Goal: Task Accomplishment & Management: Manage account settings

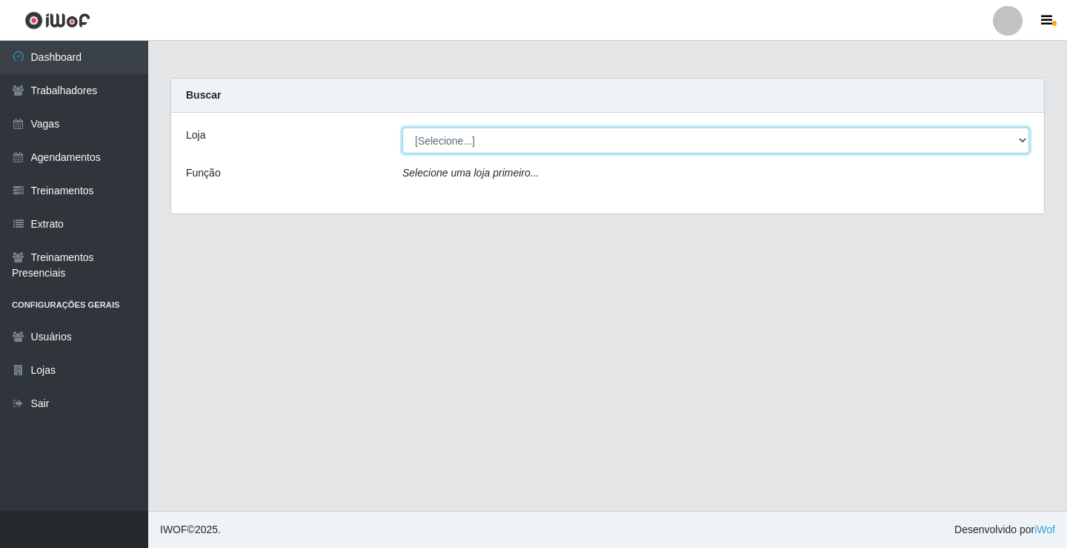
click at [459, 142] on select "[Selecione...] Edilicya Supermercado" at bounding box center [715, 140] width 627 height 26
select select "460"
click at [402, 127] on select "[Selecione...] Edilicya Supermercado" at bounding box center [715, 140] width 627 height 26
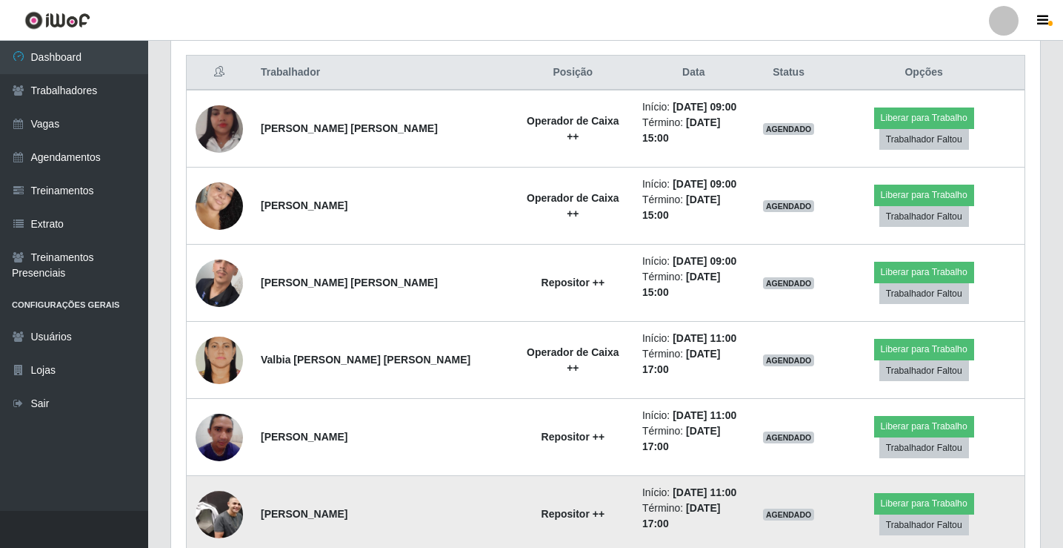
scroll to position [486, 0]
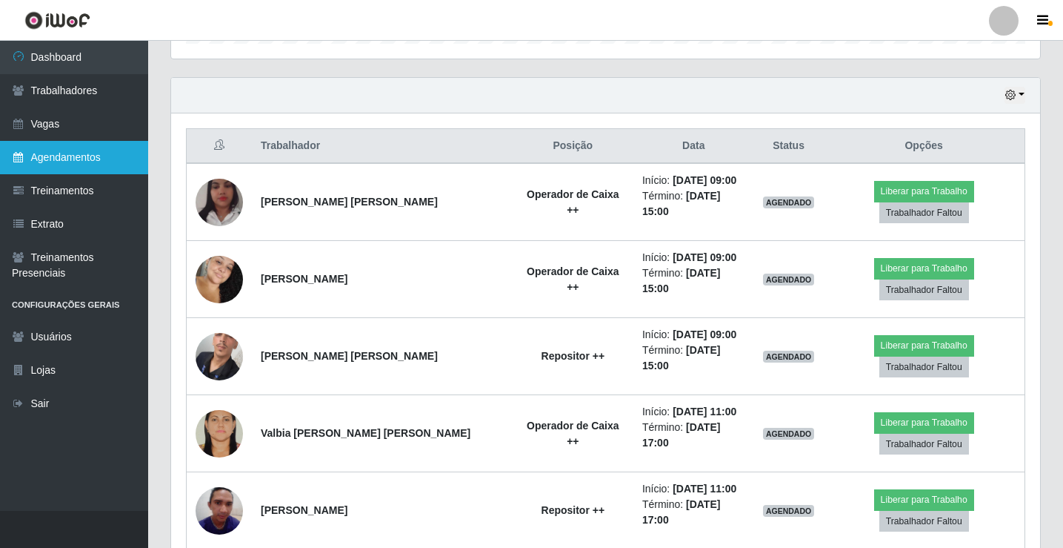
click at [78, 152] on link "Agendamentos" at bounding box center [74, 157] width 148 height 33
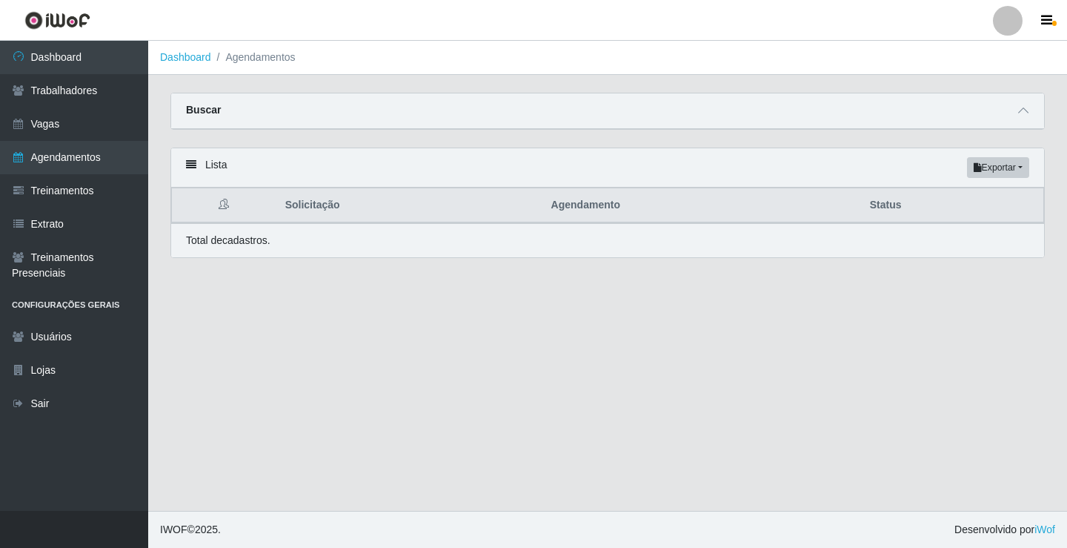
click at [262, 106] on div "Buscar" at bounding box center [607, 111] width 873 height 36
click at [270, 65] on ol "Dashboard Agendamentos" at bounding box center [607, 58] width 919 height 34
click at [265, 245] on p "Total de cadastros." at bounding box center [228, 241] width 84 height 16
click at [84, 88] on link "Trabalhadores" at bounding box center [74, 90] width 148 height 33
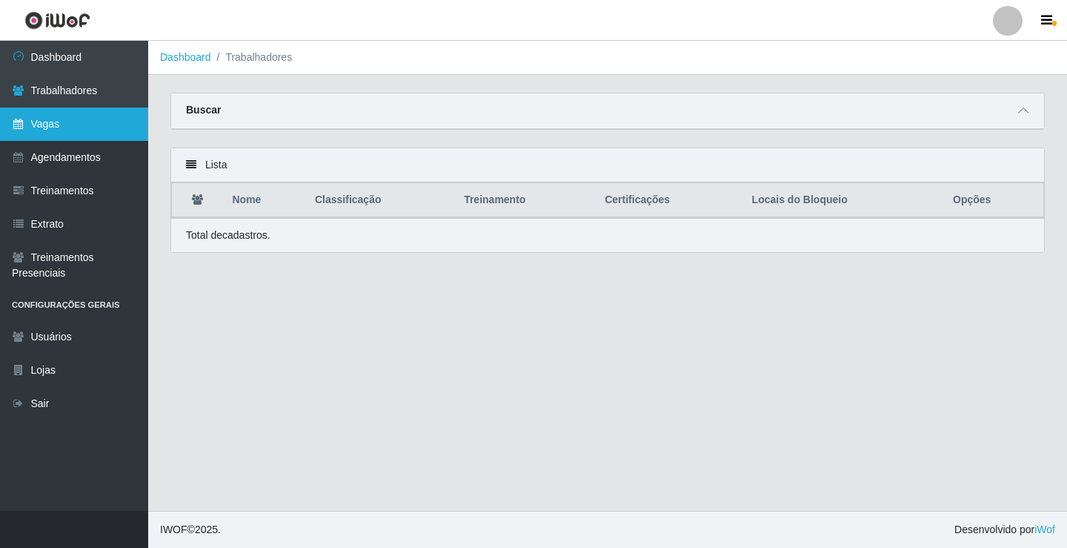
click at [79, 111] on link "Vagas" at bounding box center [74, 123] width 148 height 33
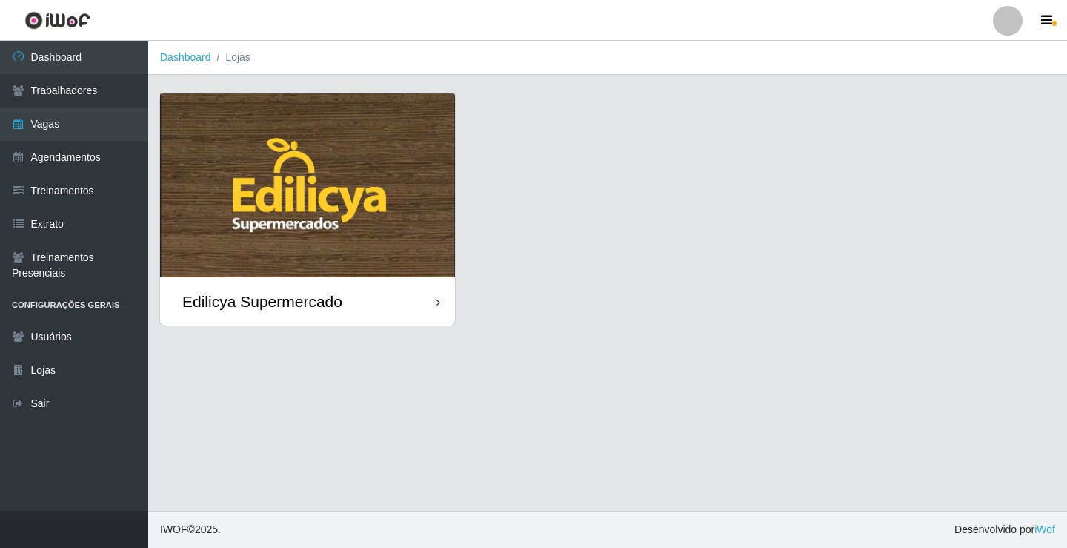
click at [213, 136] on img at bounding box center [307, 185] width 295 height 184
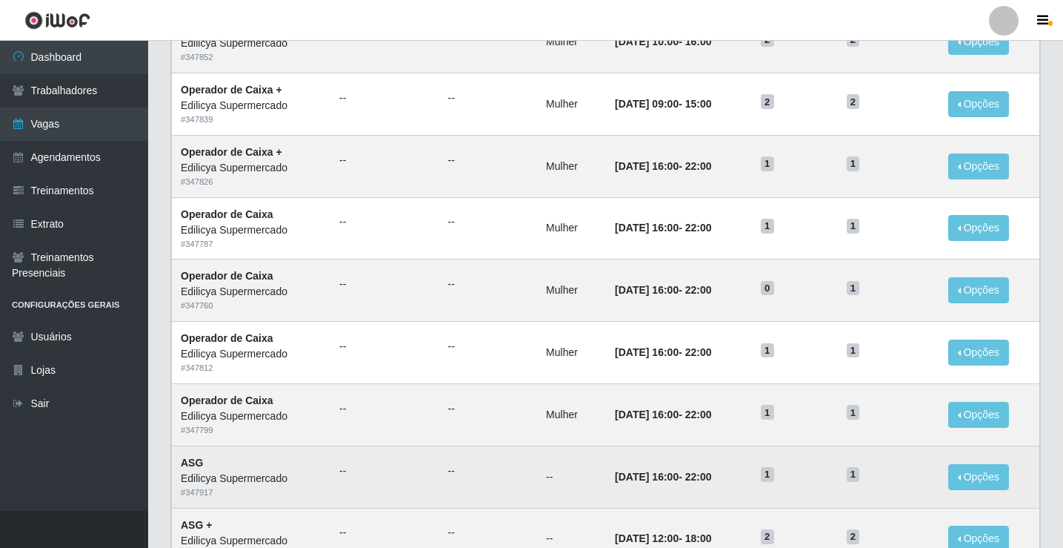
scroll to position [634, 0]
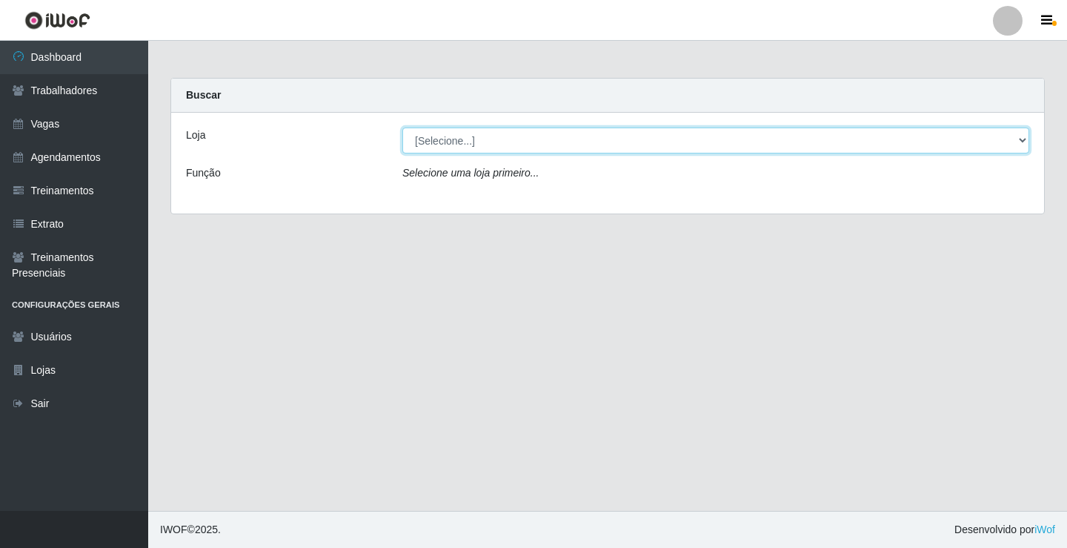
click at [447, 147] on select "[Selecione...] Edilicya Supermercado" at bounding box center [715, 140] width 627 height 26
select select "460"
click at [402, 127] on select "[Selecione...] Edilicya Supermercado" at bounding box center [715, 140] width 627 height 26
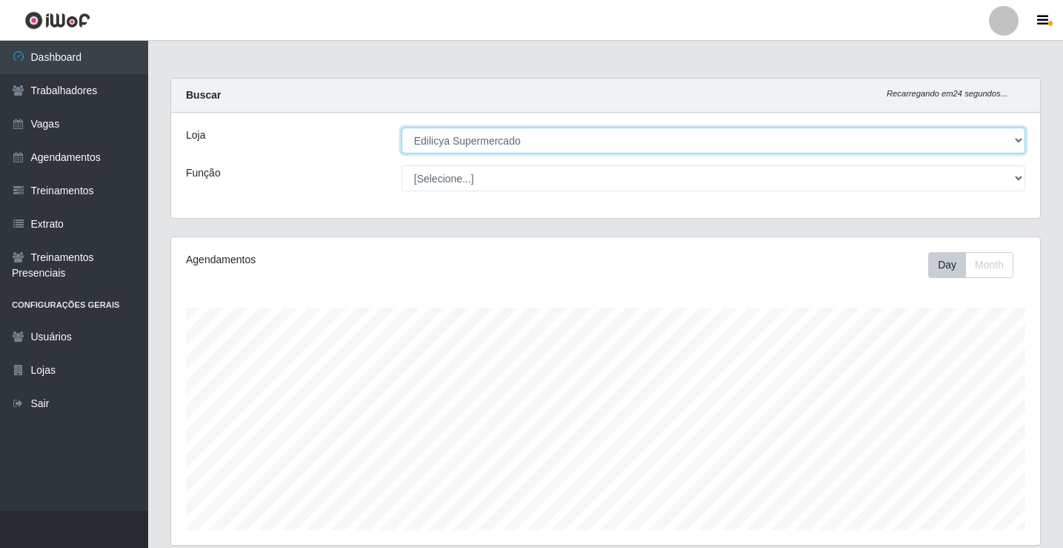
click at [428, 138] on select "[Selecione...] Edilicya Supermercado" at bounding box center [714, 140] width 624 height 26
click at [452, 144] on select "[Selecione...] Edilicya Supermercado" at bounding box center [714, 140] width 624 height 26
click at [467, 147] on select "[Selecione...] Edilicya Supermercado" at bounding box center [714, 140] width 624 height 26
click at [466, 137] on select "[Selecione...] Edilicya Supermercado" at bounding box center [714, 140] width 624 height 26
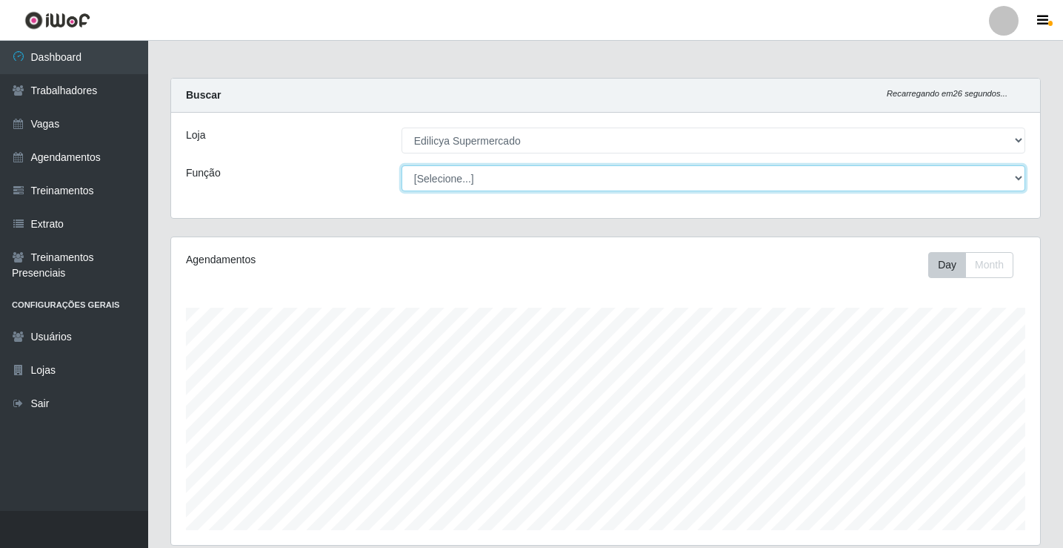
click at [435, 178] on select "[Selecione...] ASG ASG + ASG ++ Auxiliar de Estacionamento Auxiliar de Estacion…" at bounding box center [714, 178] width 624 height 26
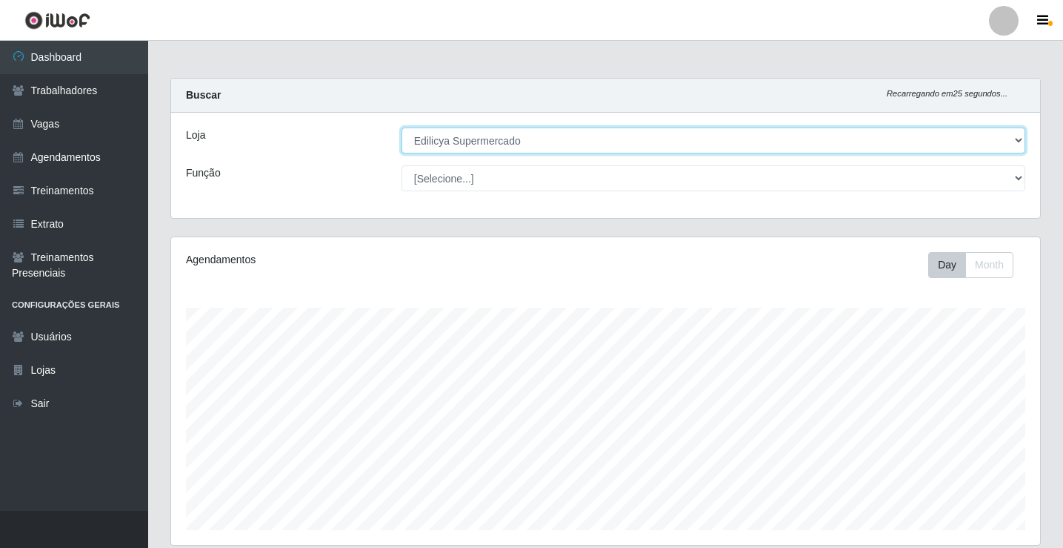
click at [456, 147] on select "[Selecione...] Edilicya Supermercado" at bounding box center [714, 140] width 624 height 26
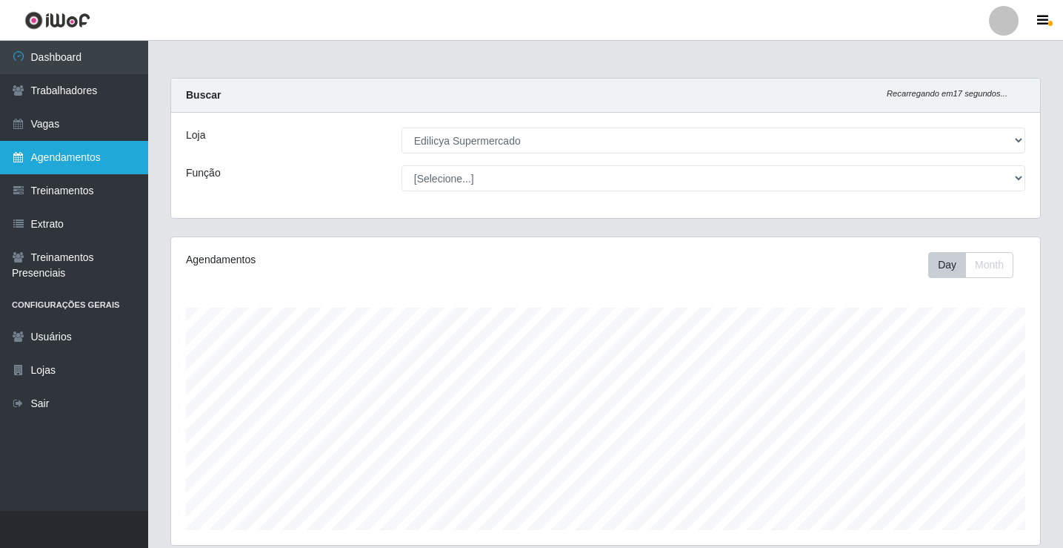
click at [86, 156] on link "Agendamentos" at bounding box center [74, 157] width 148 height 33
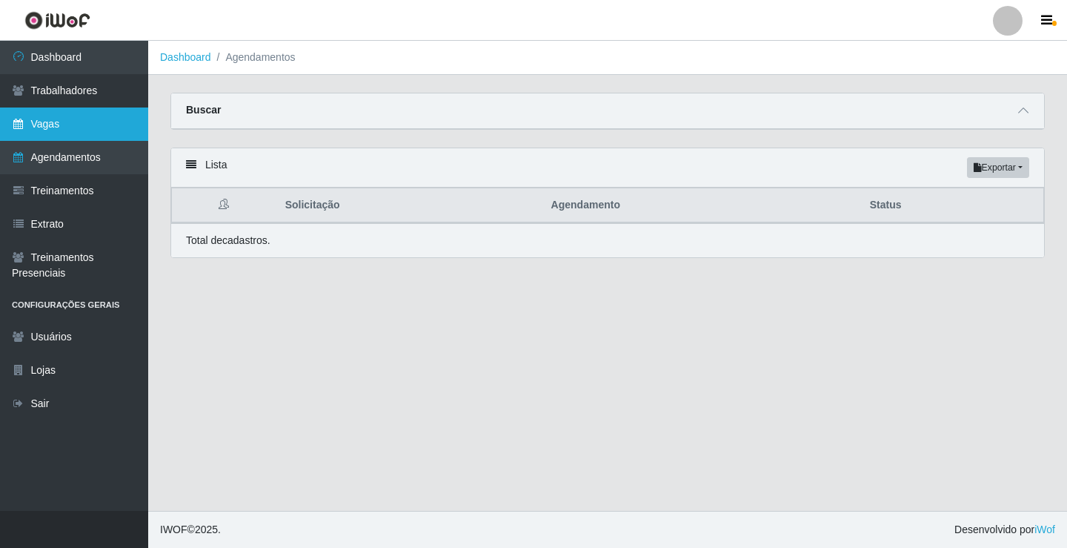
click at [74, 122] on link "Vagas" at bounding box center [74, 123] width 148 height 33
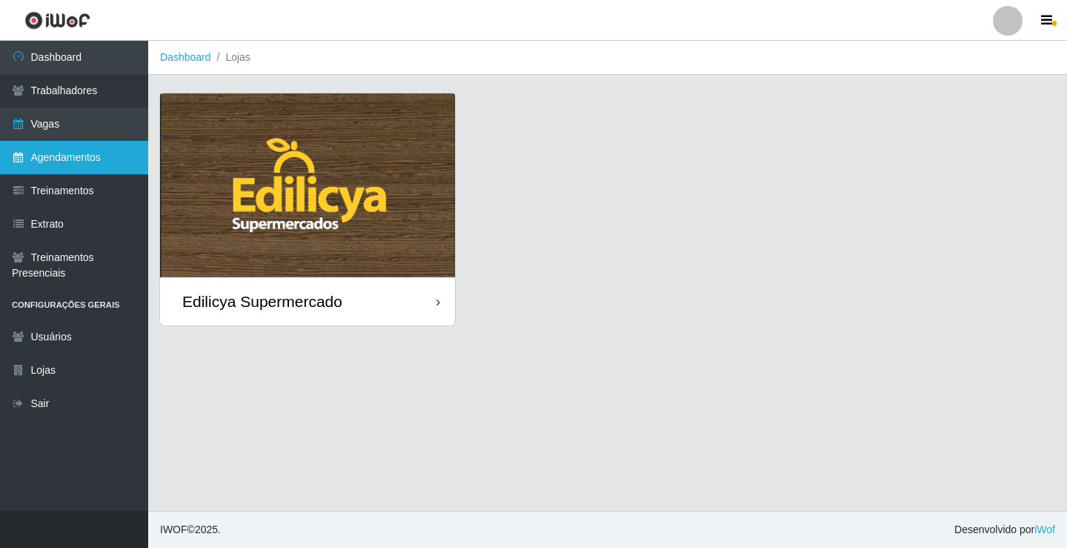
click at [76, 162] on link "Agendamentos" at bounding box center [74, 157] width 148 height 33
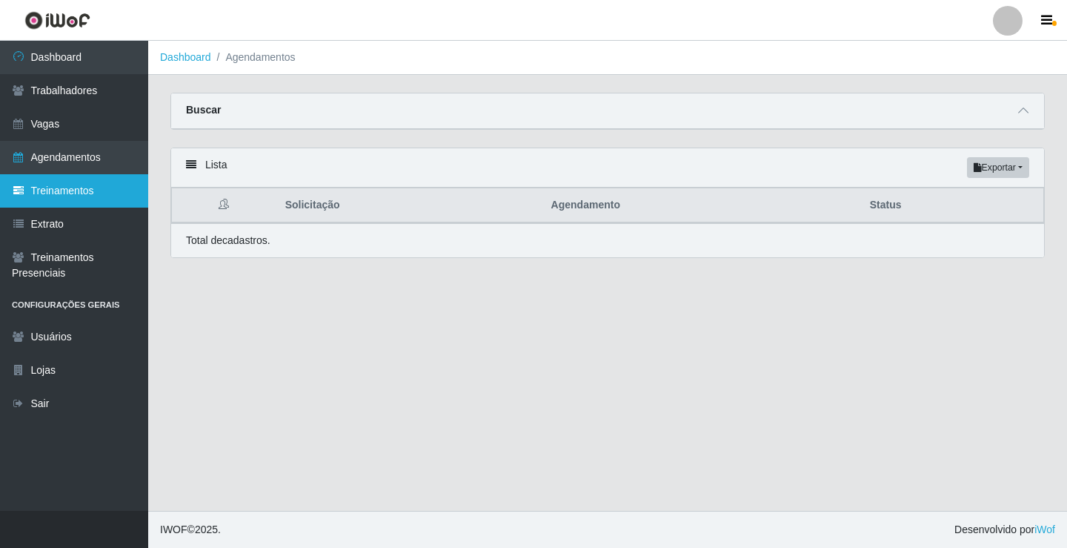
click at [80, 190] on link "Treinamentos" at bounding box center [74, 190] width 148 height 33
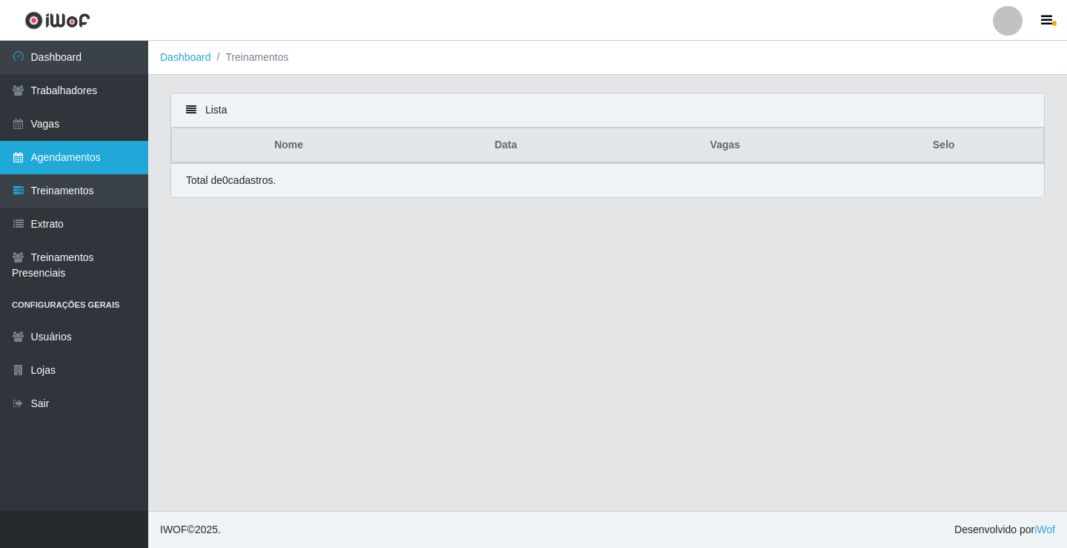
click at [60, 157] on link "Agendamentos" at bounding box center [74, 157] width 148 height 33
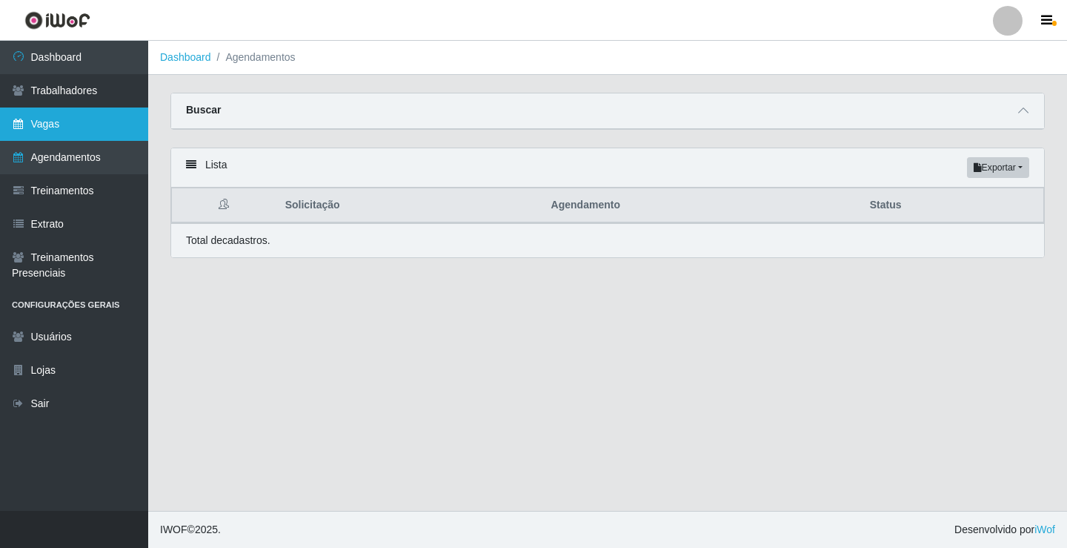
click at [56, 125] on link "Vagas" at bounding box center [74, 123] width 148 height 33
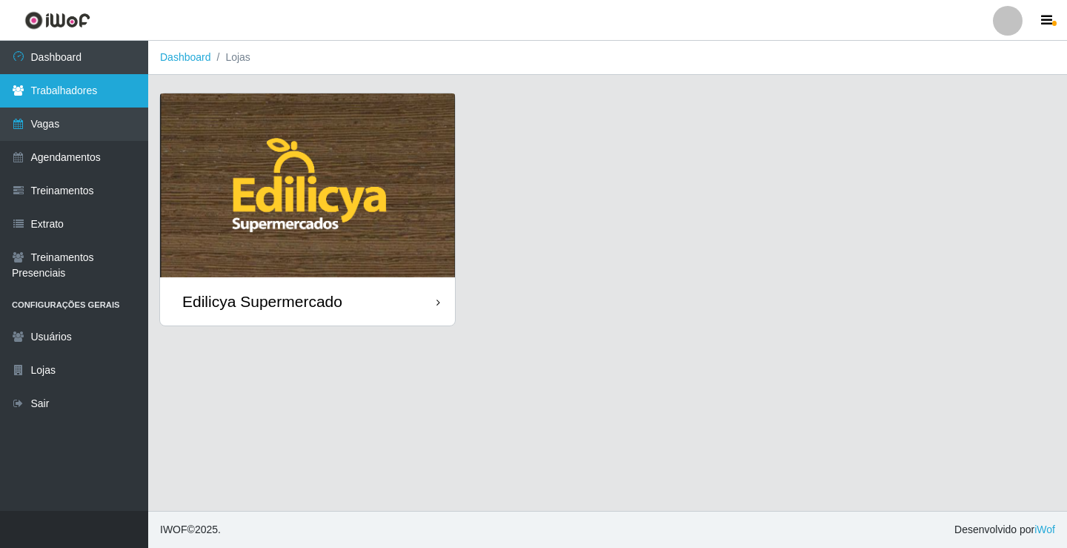
click at [69, 95] on link "Trabalhadores" at bounding box center [74, 90] width 148 height 33
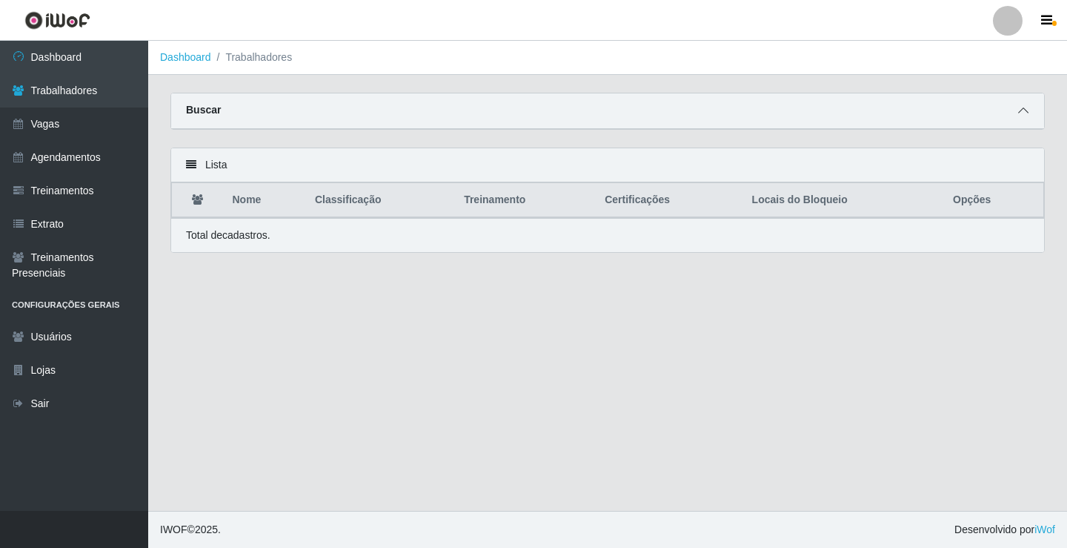
click at [1026, 114] on icon at bounding box center [1023, 110] width 10 height 10
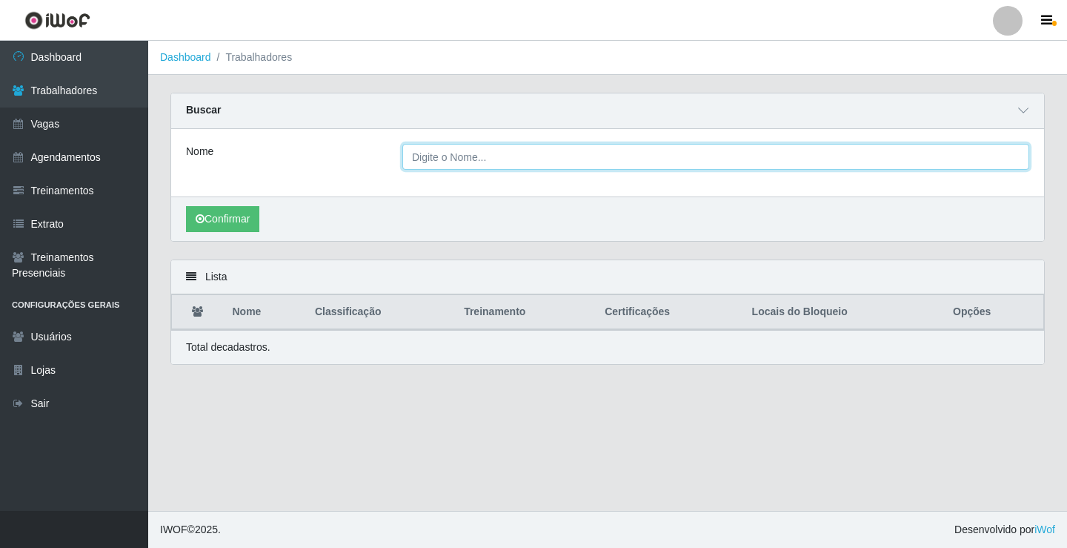
click at [525, 162] on input "Nome" at bounding box center [715, 157] width 627 height 26
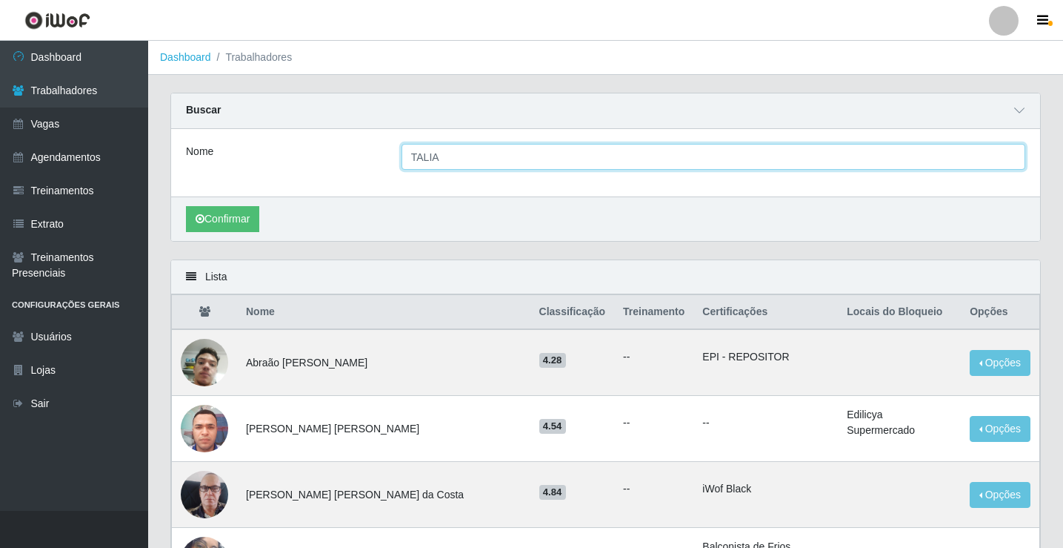
drag, startPoint x: 471, startPoint y: 152, endPoint x: 245, endPoint y: 176, distance: 227.3
click at [245, 176] on div "Nome TALIA" at bounding box center [605, 162] width 869 height 67
type input "TALIA"
click at [186, 206] on button "Confirmar" at bounding box center [222, 219] width 73 height 26
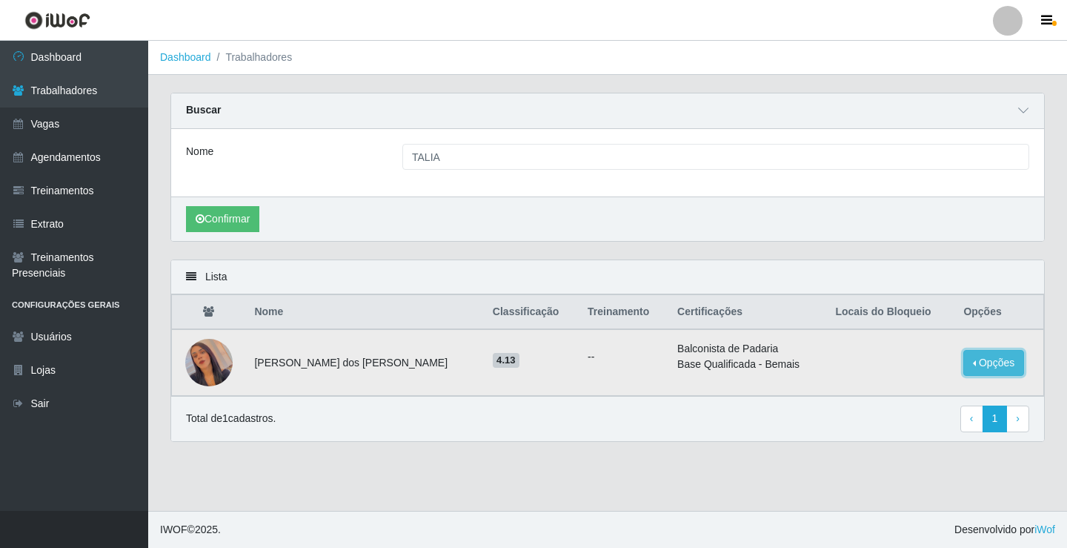
click at [977, 361] on button "Opções" at bounding box center [993, 363] width 61 height 26
click at [877, 378] on button "Bloquear - Loja" at bounding box center [901, 377] width 119 height 30
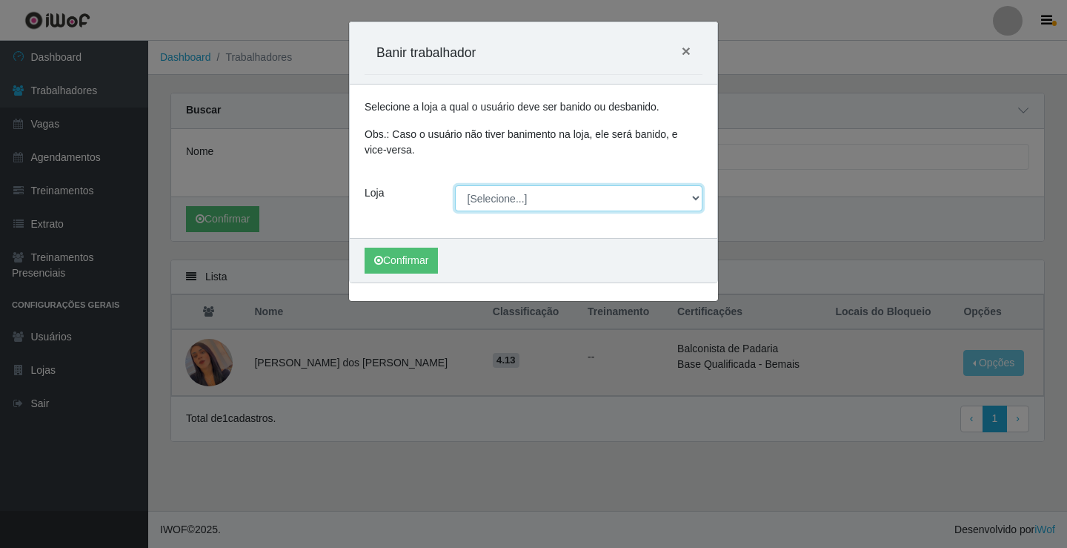
click at [485, 205] on select "[Selecione...] Edilicya Supermercado" at bounding box center [579, 198] width 248 height 26
select select "460"
click at [455, 185] on select "[Selecione...] Edilicya Supermercado" at bounding box center [579, 198] width 248 height 26
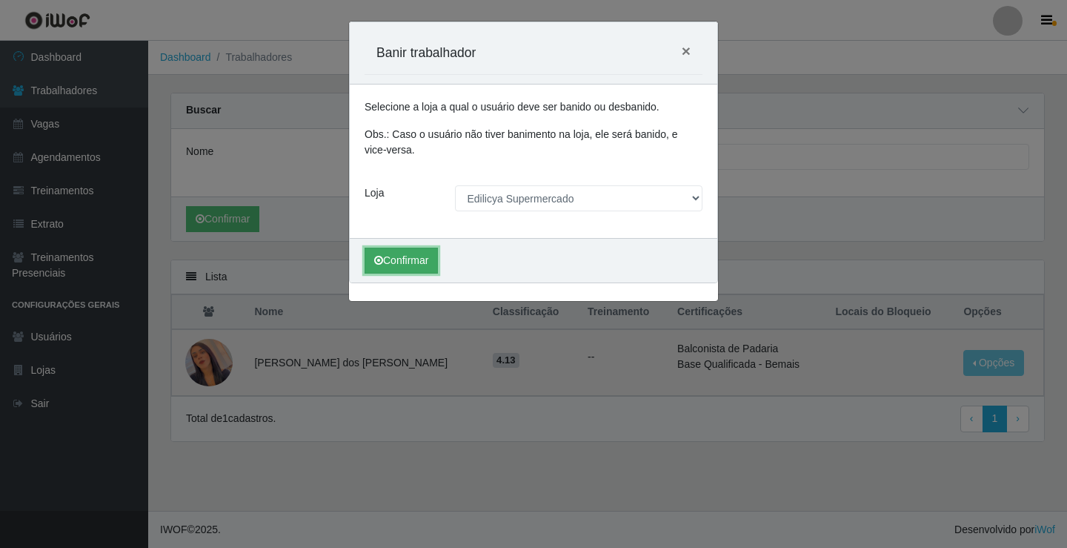
click at [389, 268] on button "Confirmar" at bounding box center [401, 261] width 73 height 26
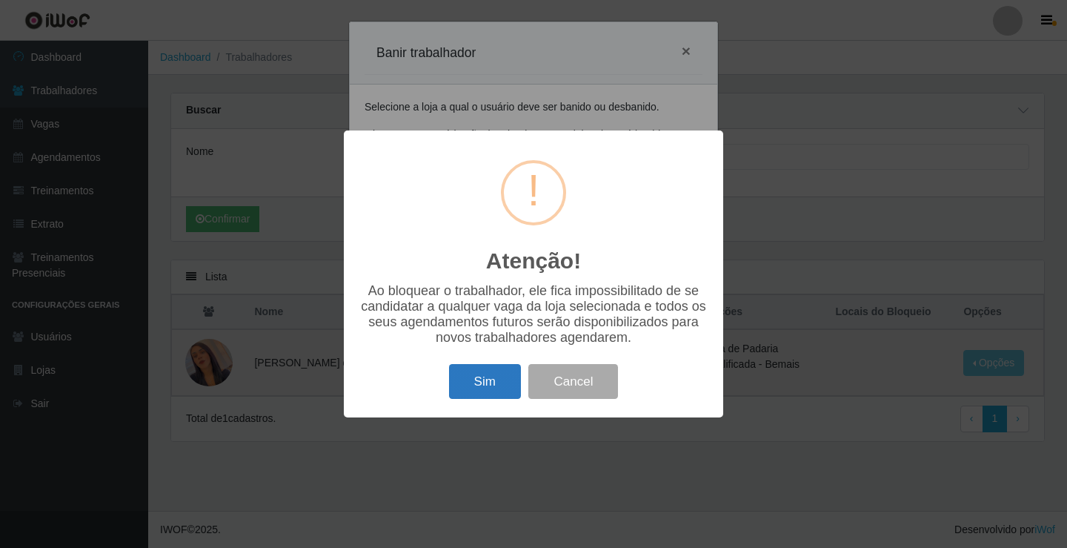
click at [498, 374] on button "Sim" at bounding box center [485, 381] width 72 height 35
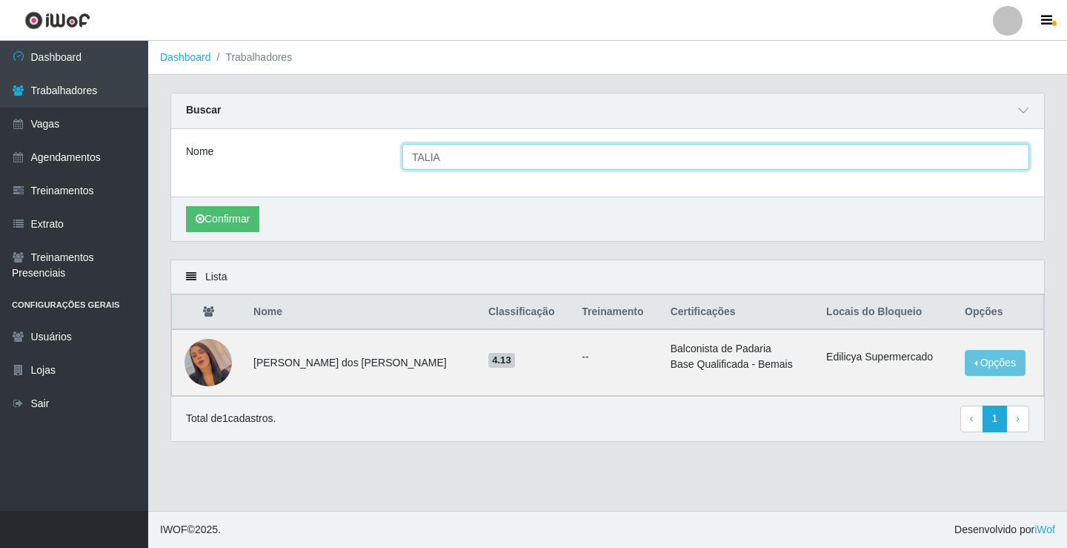
drag, startPoint x: 445, startPoint y: 150, endPoint x: 323, endPoint y: 174, distance: 124.0
click at [323, 174] on div "Nome TALIA" at bounding box center [607, 162] width 873 height 67
type input "JOELLINNE"
click at [186, 206] on button "Confirmar" at bounding box center [222, 219] width 73 height 26
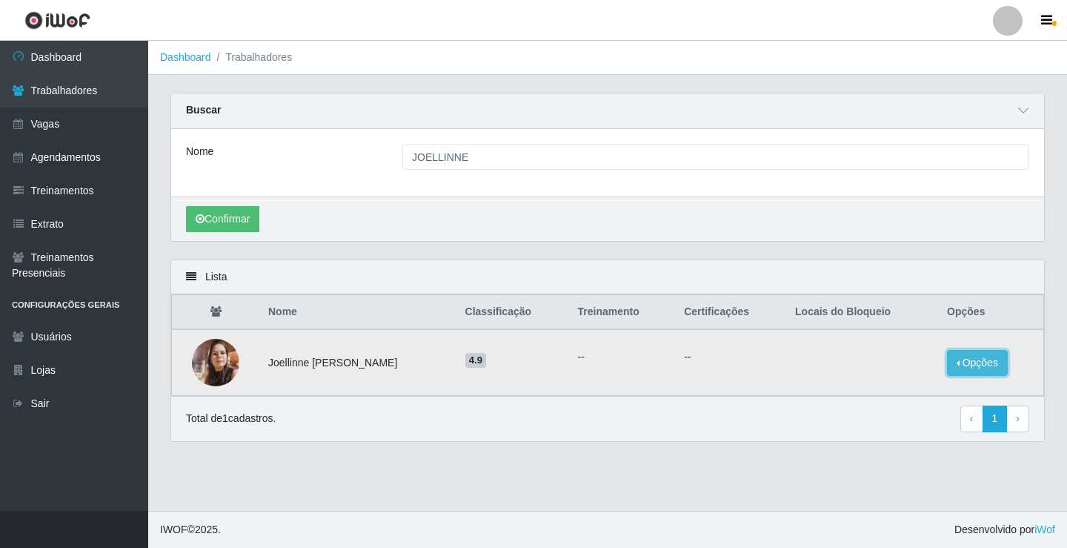
click at [981, 364] on button "Opções" at bounding box center [977, 363] width 61 height 26
click at [866, 384] on button "Bloquear - Loja" at bounding box center [885, 377] width 119 height 30
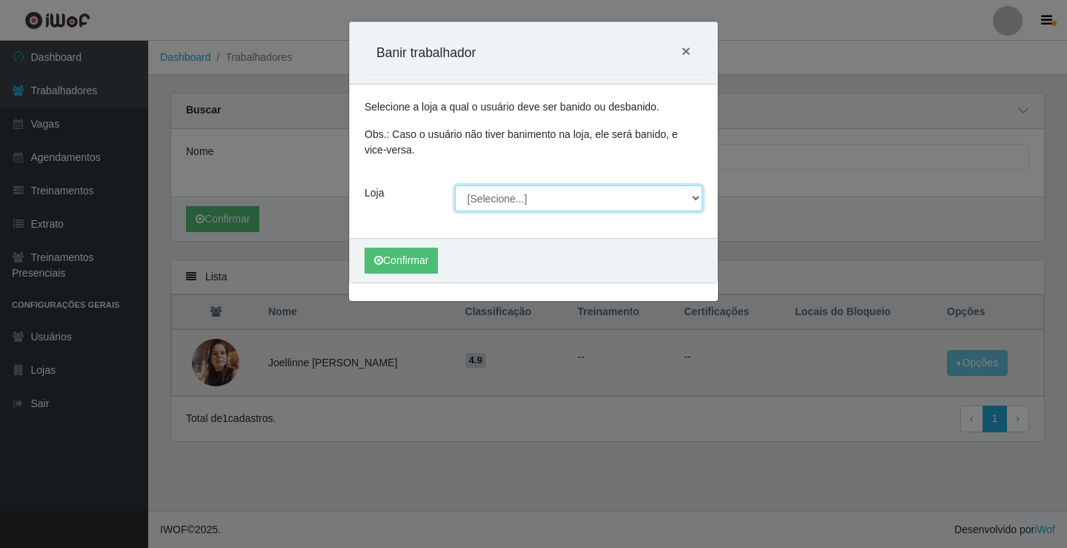
click at [516, 197] on select "[Selecione...] Edilicya Supermercado" at bounding box center [579, 198] width 248 height 26
select select "460"
click at [455, 185] on select "[Selecione...] Edilicya Supermercado" at bounding box center [579, 198] width 248 height 26
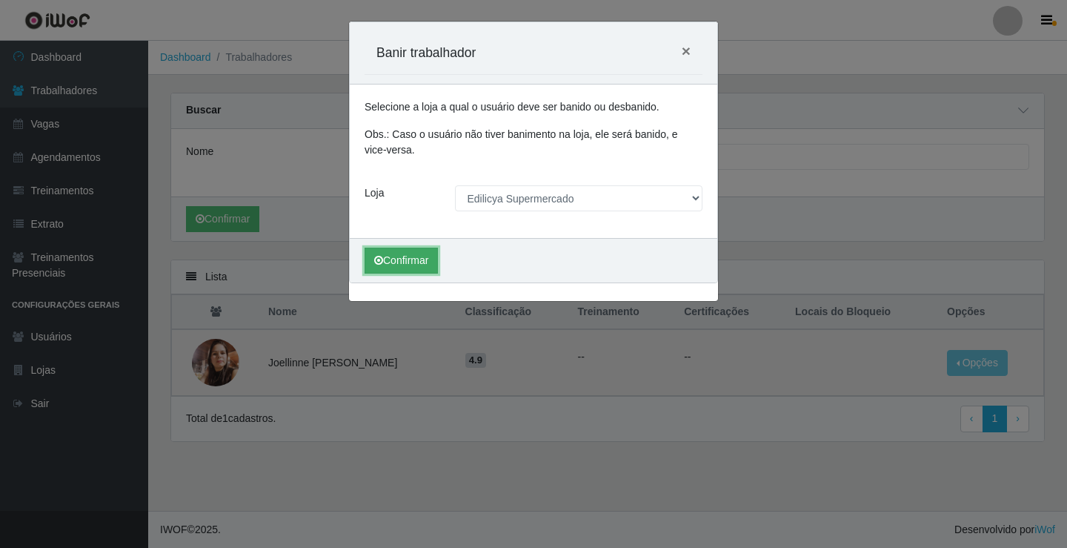
click at [399, 253] on button "Confirmar" at bounding box center [401, 261] width 73 height 26
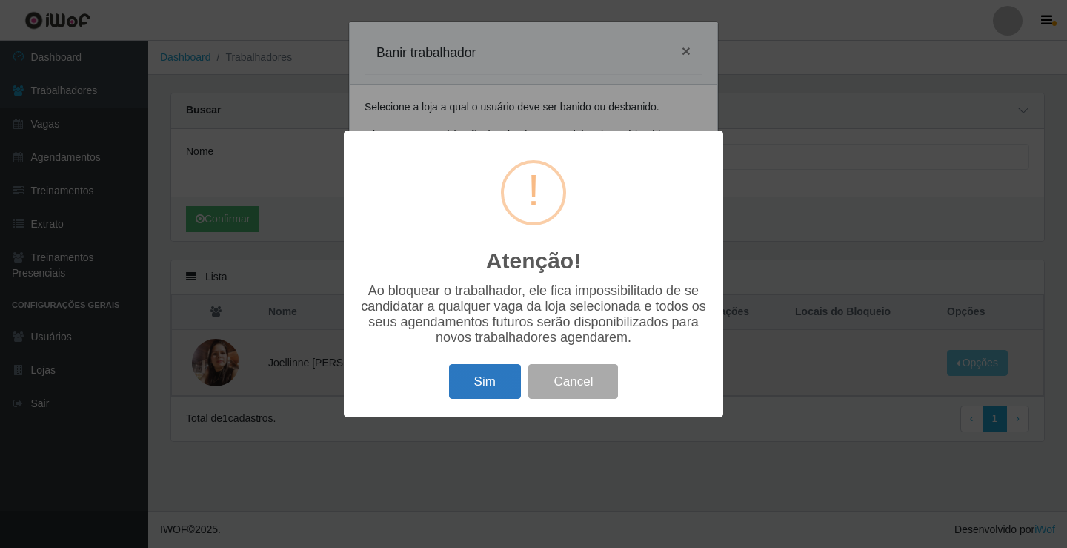
click at [497, 380] on button "Sim" at bounding box center [485, 381] width 72 height 35
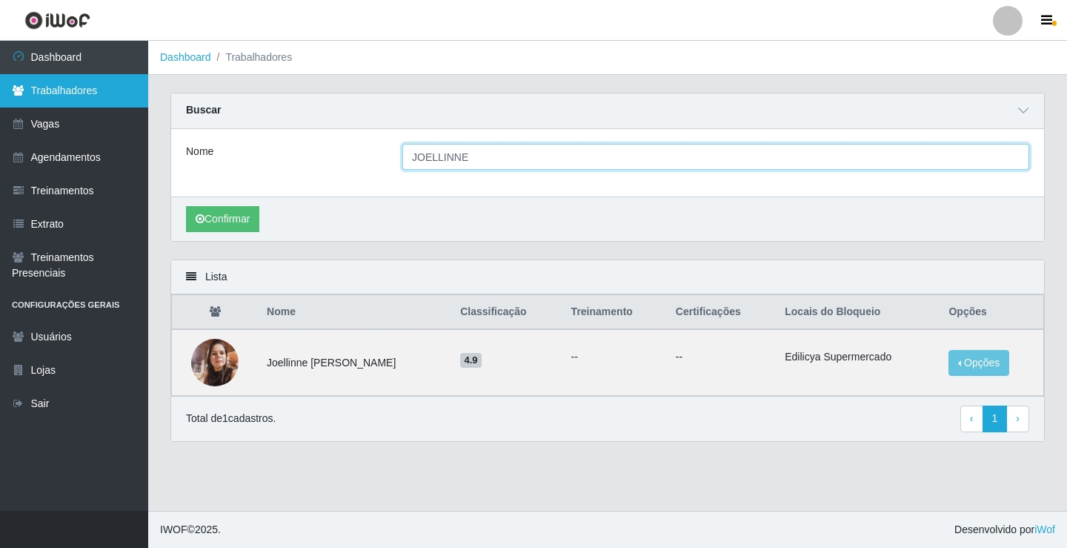
drag, startPoint x: 492, startPoint y: 162, endPoint x: 6, endPoint y: 101, distance: 490.0
click at [5, 100] on div "Dashboard Trabalhadores Vagas Agendamentos Treinamentos Extrato Treinamentos Pr…" at bounding box center [533, 276] width 1067 height 470
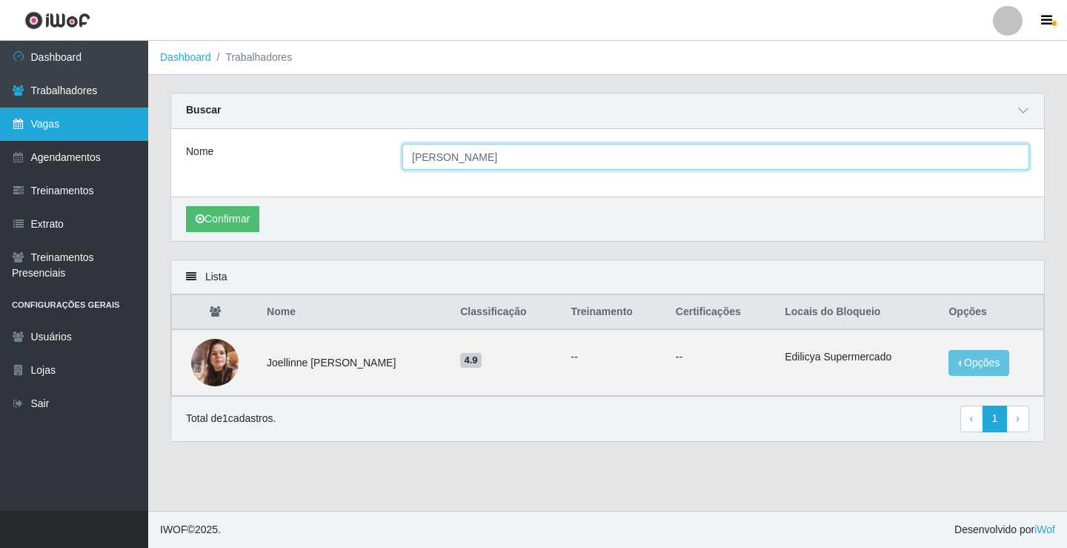
click at [186, 206] on button "Confirmar" at bounding box center [222, 219] width 73 height 26
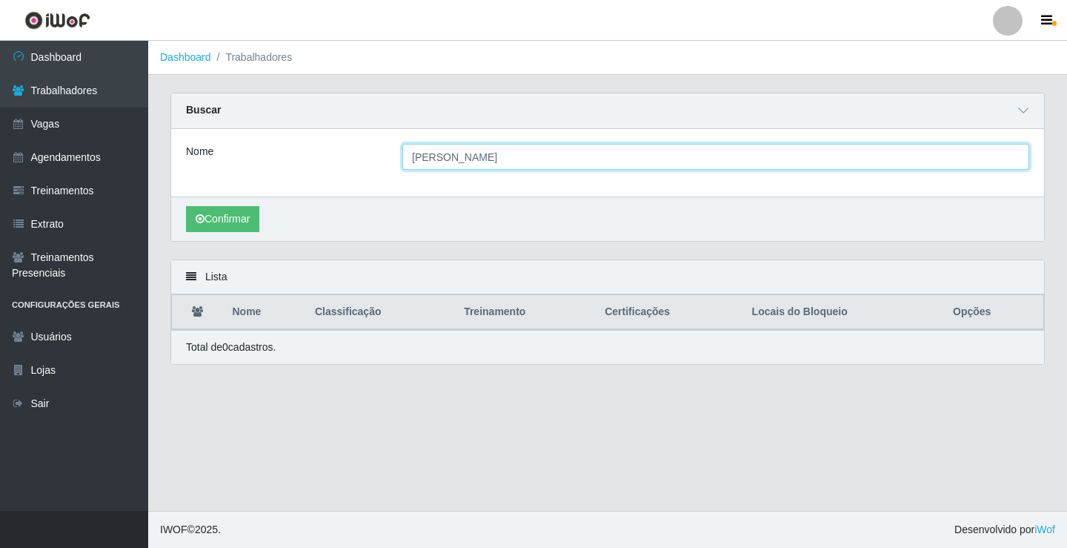
click at [186, 206] on button "Confirmar" at bounding box center [222, 219] width 73 height 26
type input "[PERSON_NAME]"
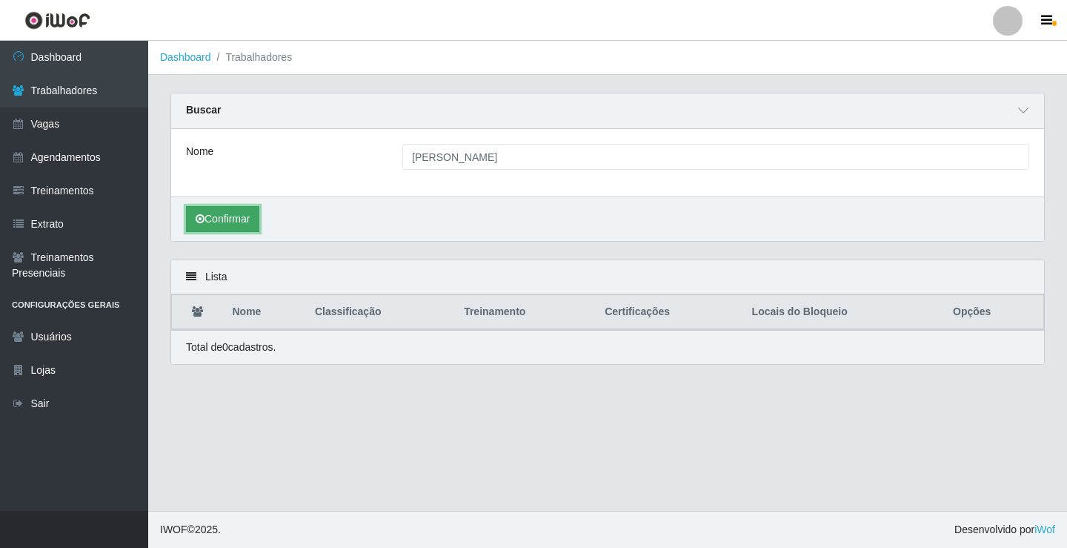
click at [230, 222] on button "Confirmar" at bounding box center [222, 219] width 73 height 26
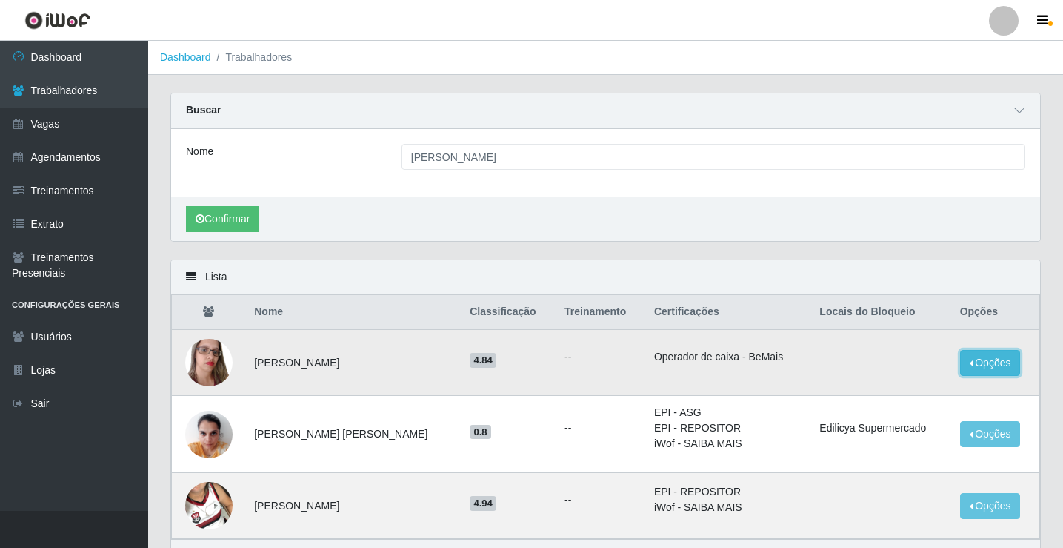
click at [997, 363] on button "Opções" at bounding box center [990, 363] width 61 height 26
click at [867, 400] on button "Bloquear - Loja" at bounding box center [898, 397] width 119 height 30
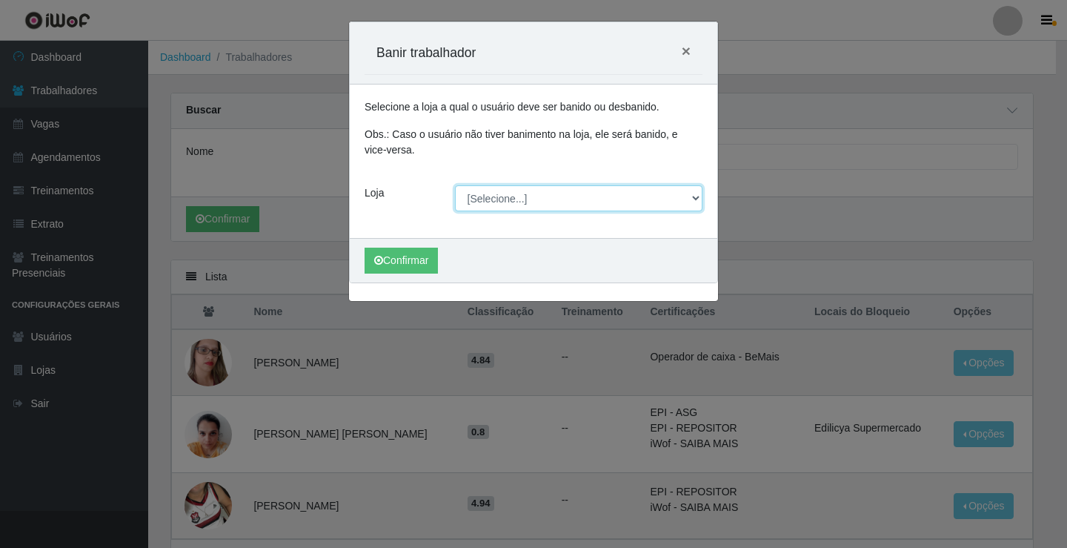
click at [491, 194] on select "[Selecione...] Edilicya Supermercado" at bounding box center [579, 198] width 248 height 26
select select "460"
click at [455, 185] on select "[Selecione...] Edilicya Supermercado" at bounding box center [579, 198] width 248 height 26
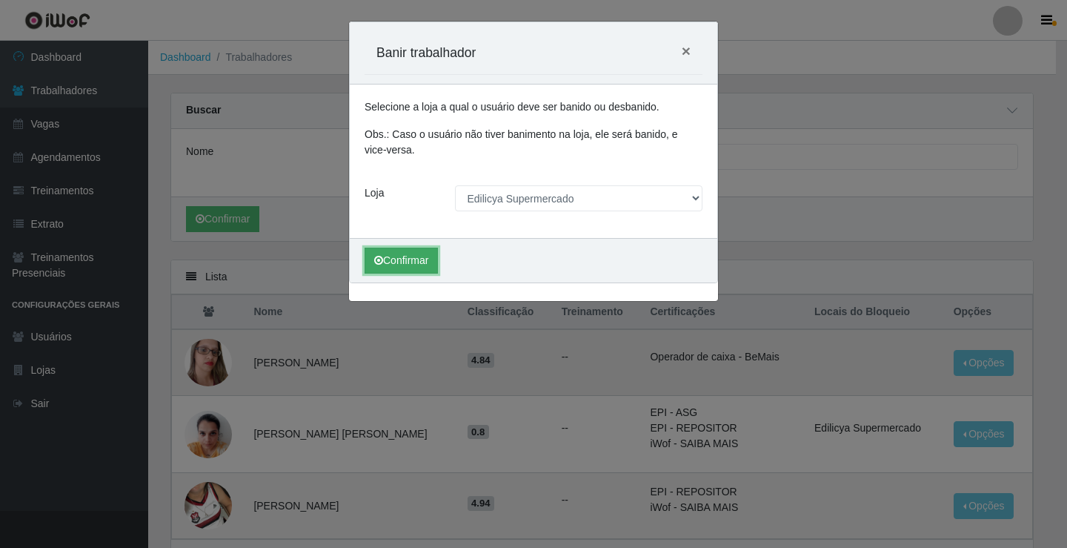
click at [394, 261] on button "Confirmar" at bounding box center [401, 261] width 73 height 26
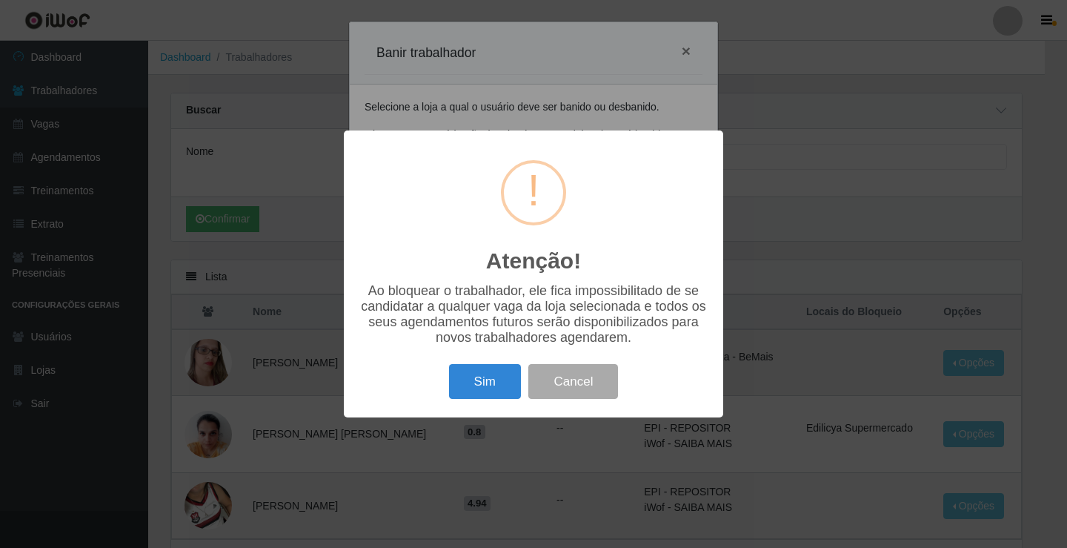
click at [462, 392] on button "Sim" at bounding box center [485, 381] width 72 height 35
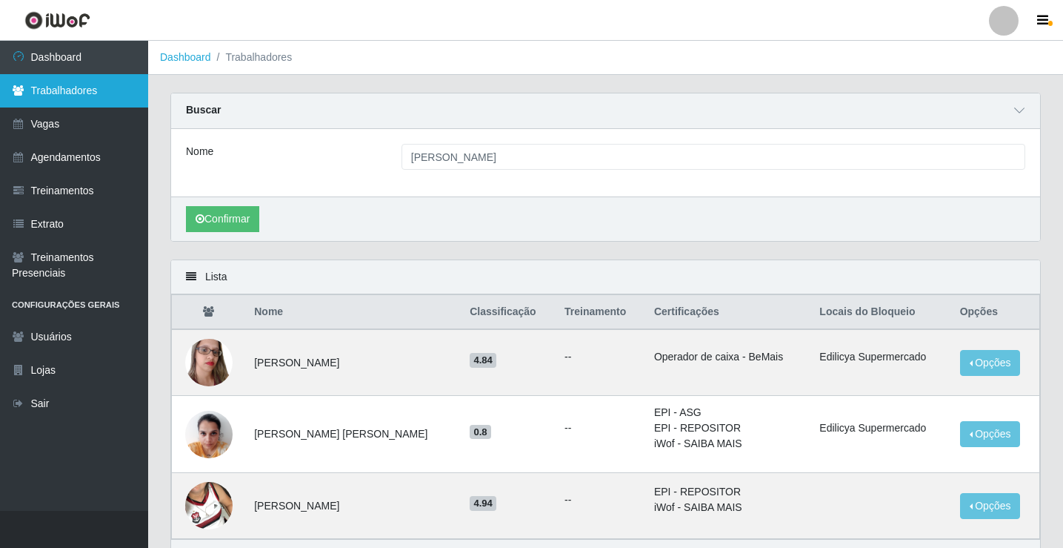
click at [59, 96] on link "Trabalhadores" at bounding box center [74, 90] width 148 height 33
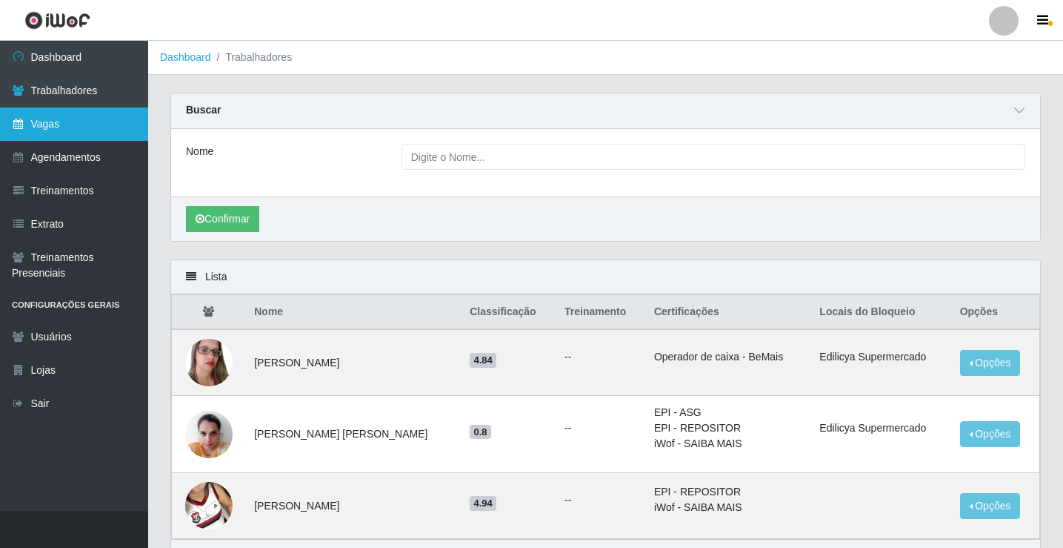
click at [84, 122] on link "Vagas" at bounding box center [74, 123] width 148 height 33
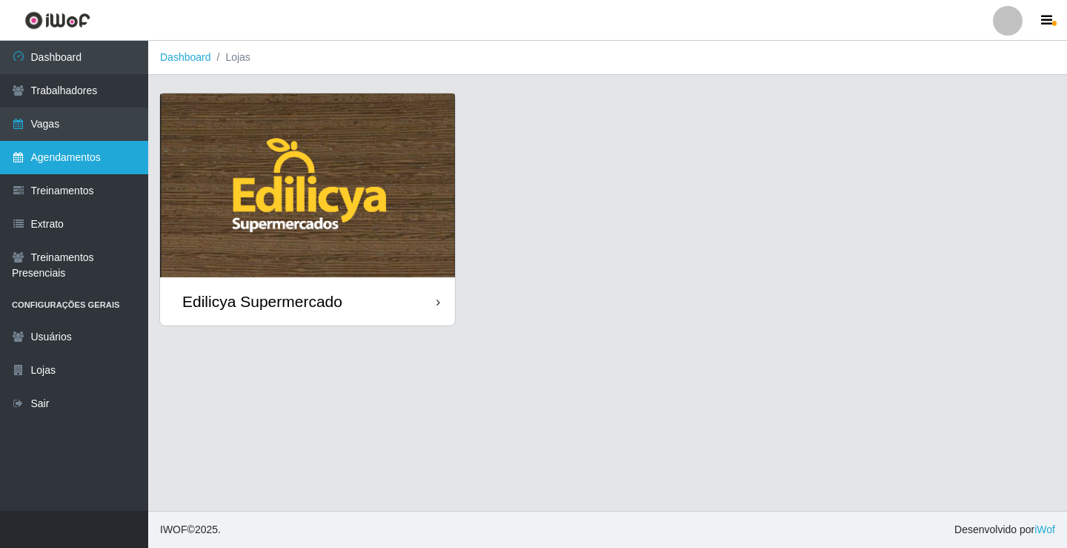
click at [62, 165] on link "Agendamentos" at bounding box center [74, 157] width 148 height 33
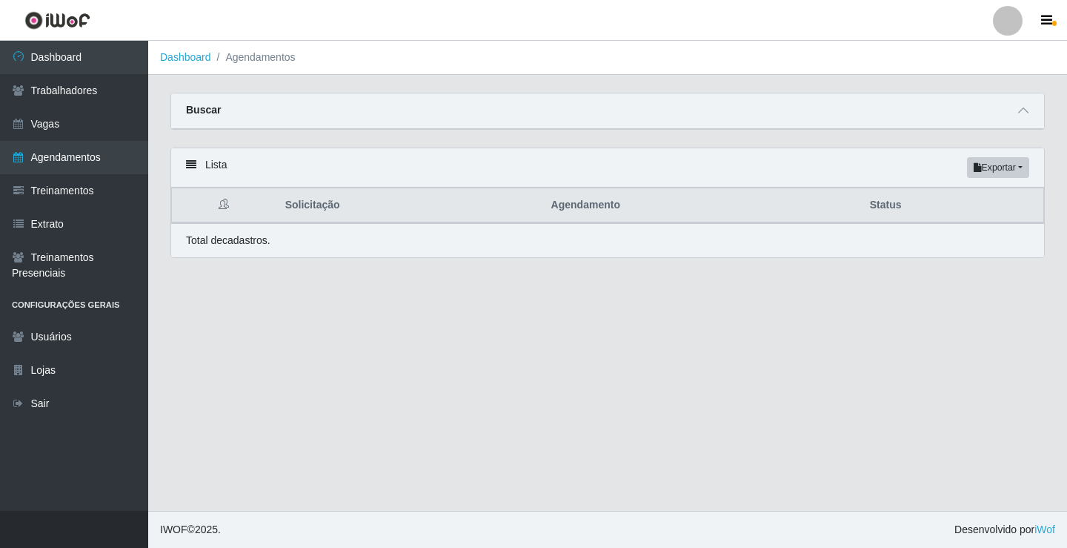
click at [282, 62] on li "Agendamentos" at bounding box center [253, 58] width 84 height 16
click at [65, 196] on link "Treinamentos" at bounding box center [74, 190] width 148 height 33
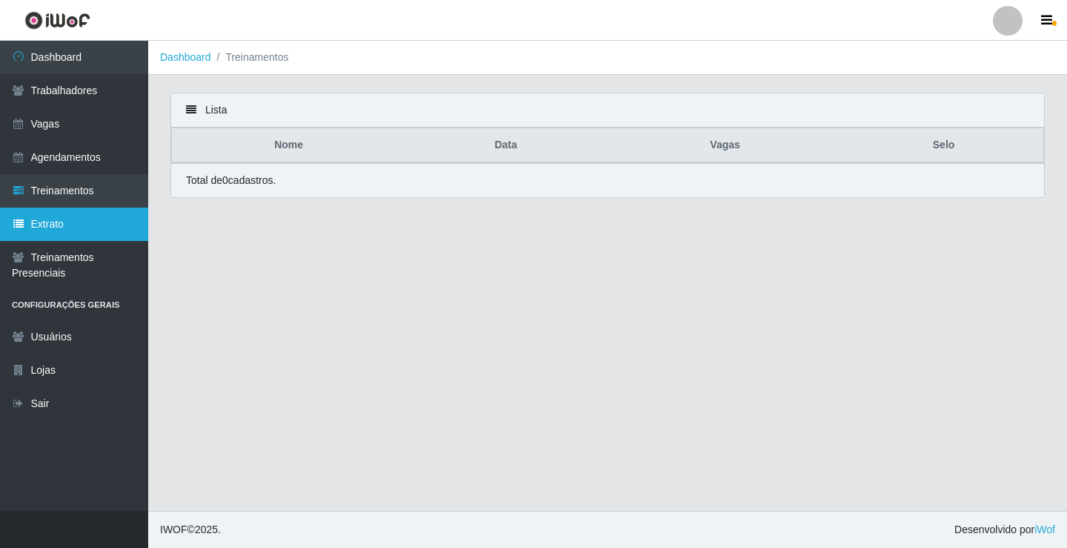
click at [41, 225] on link "Extrato" at bounding box center [74, 223] width 148 height 33
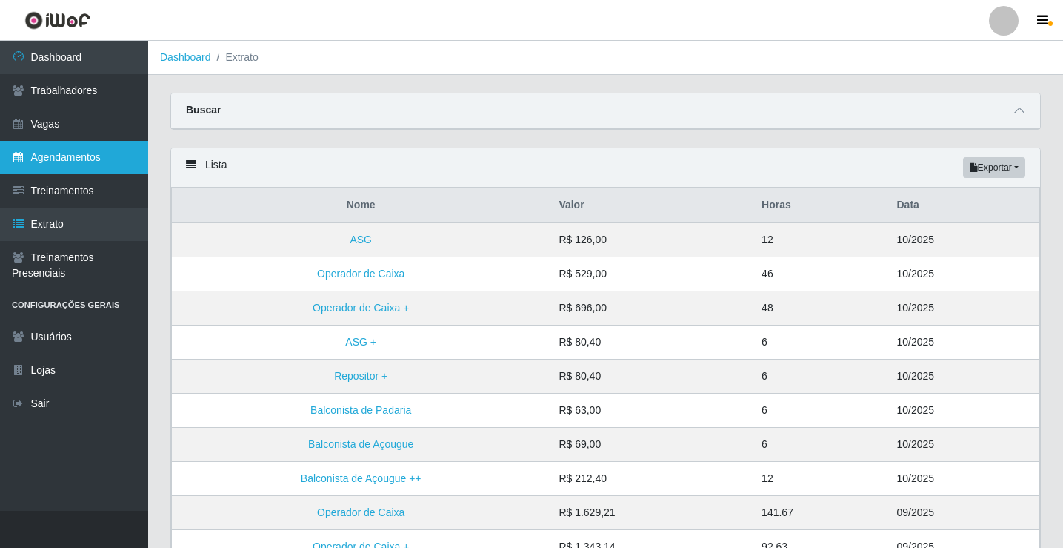
click at [54, 156] on link "Agendamentos" at bounding box center [74, 157] width 148 height 33
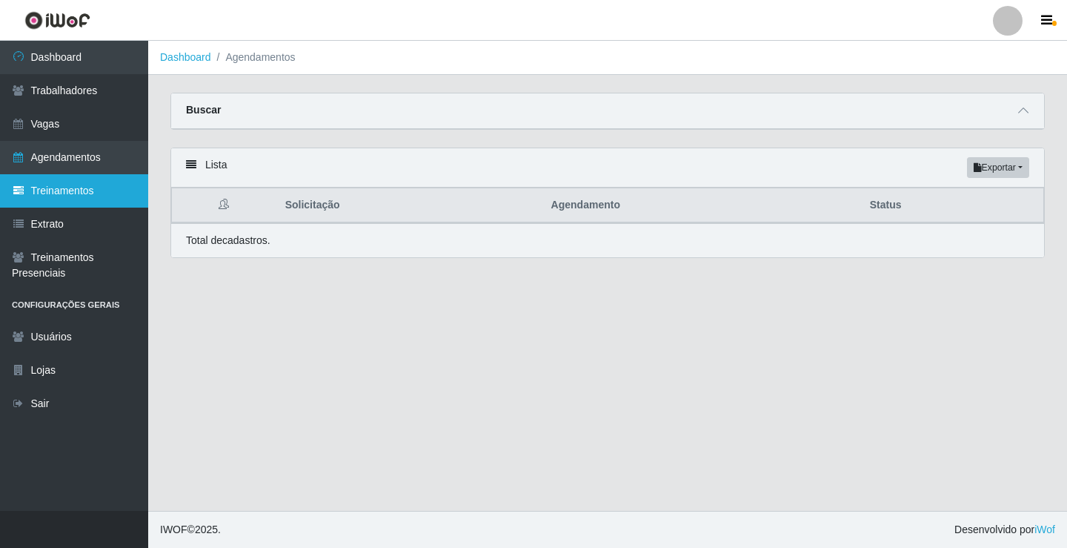
click at [41, 194] on link "Treinamentos" at bounding box center [74, 190] width 148 height 33
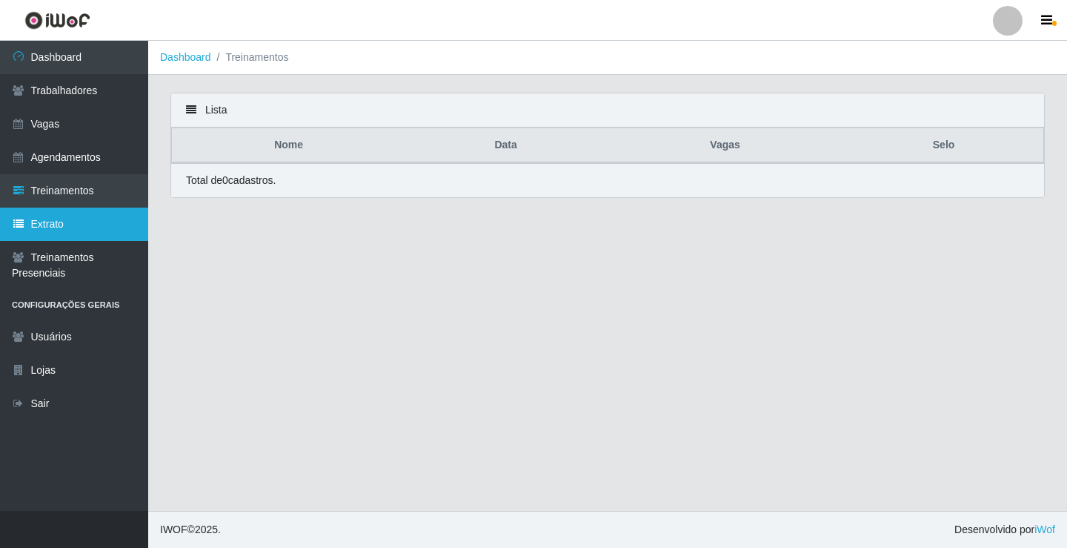
click at [62, 225] on link "Extrato" at bounding box center [74, 223] width 148 height 33
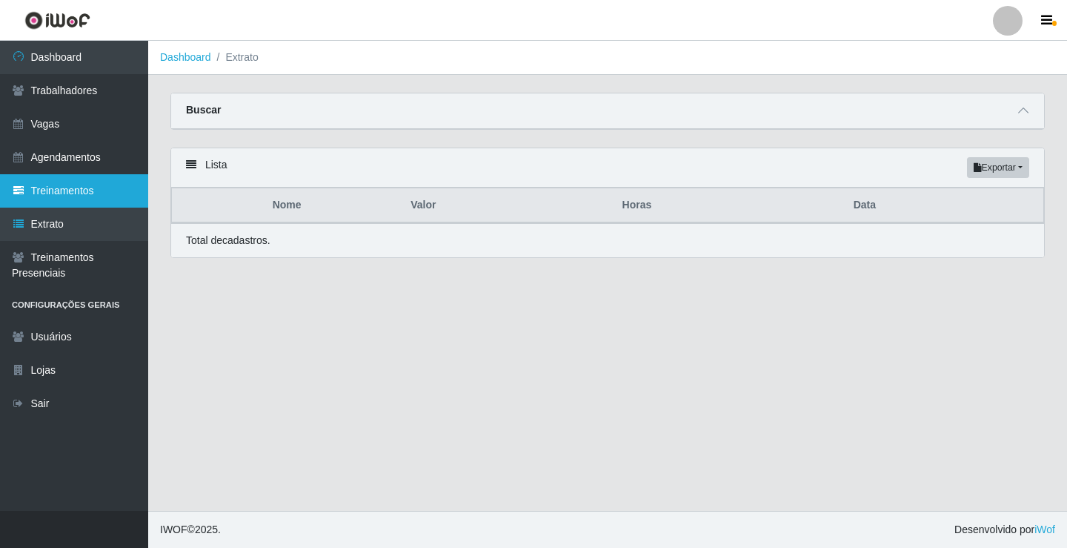
click at [54, 193] on link "Treinamentos" at bounding box center [74, 190] width 148 height 33
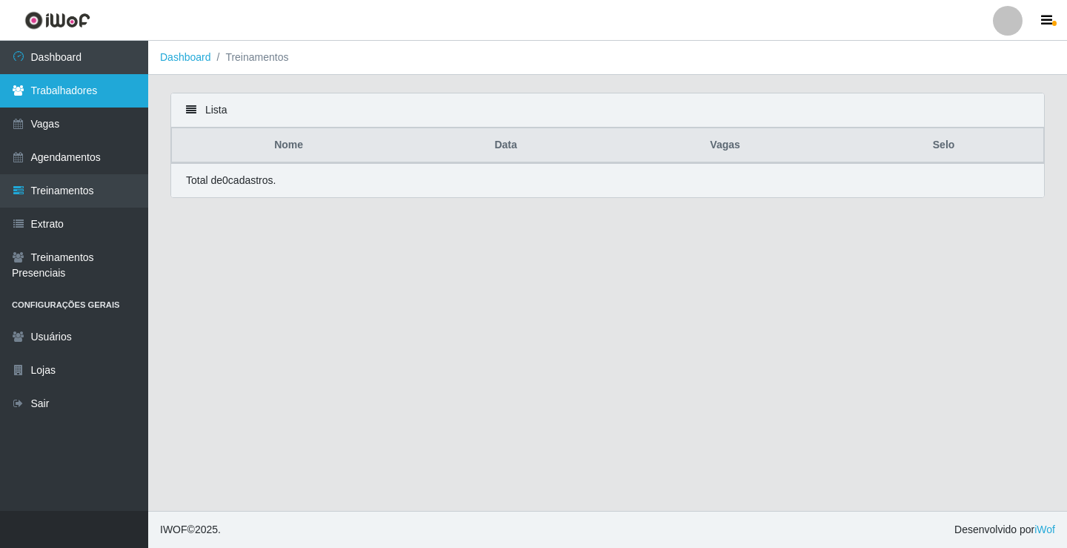
click at [27, 84] on link "Trabalhadores" at bounding box center [74, 90] width 148 height 33
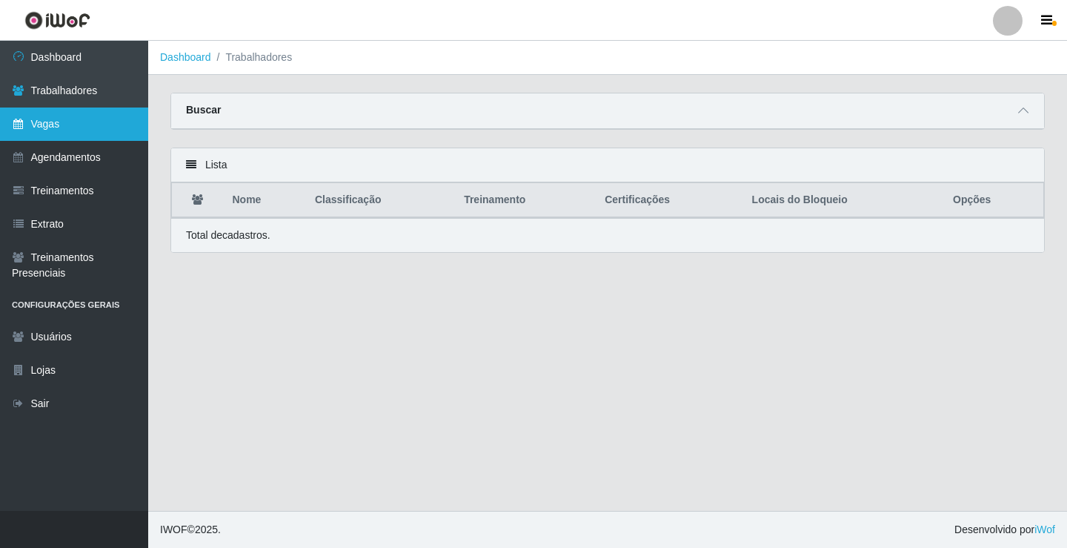
click at [47, 134] on link "Vagas" at bounding box center [74, 123] width 148 height 33
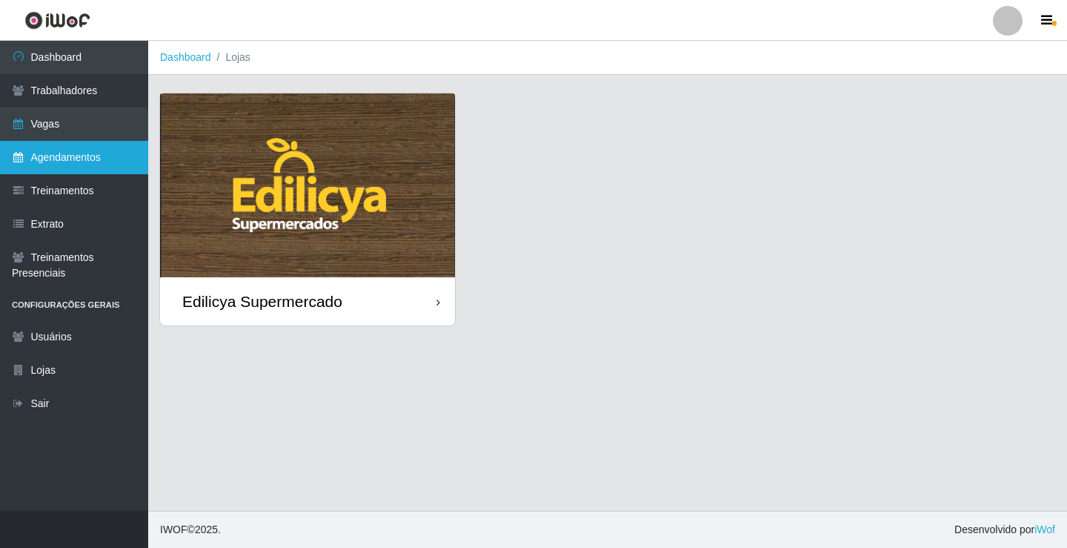
click at [60, 158] on link "Agendamentos" at bounding box center [74, 157] width 148 height 33
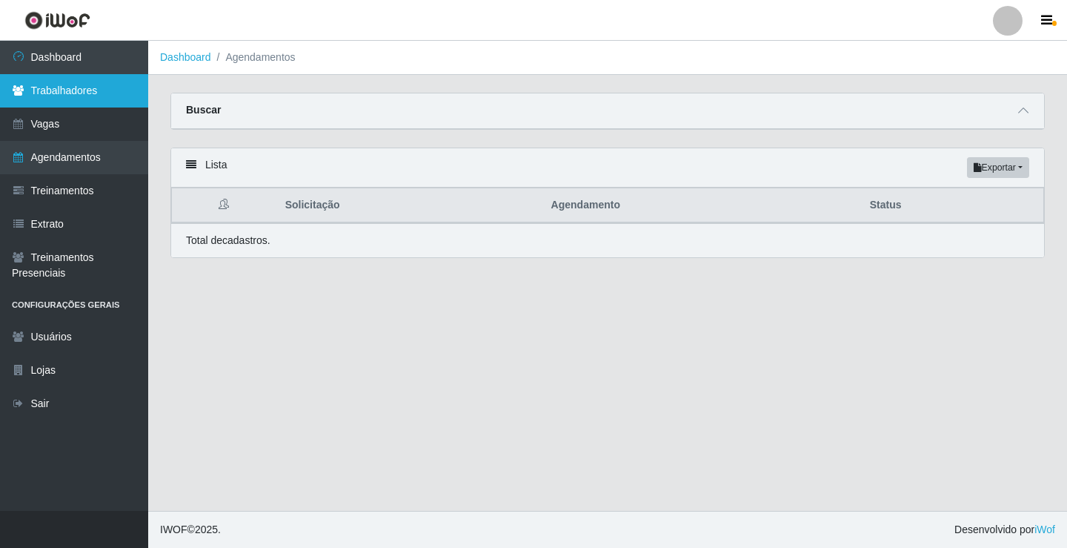
click at [63, 88] on link "Trabalhadores" at bounding box center [74, 90] width 148 height 33
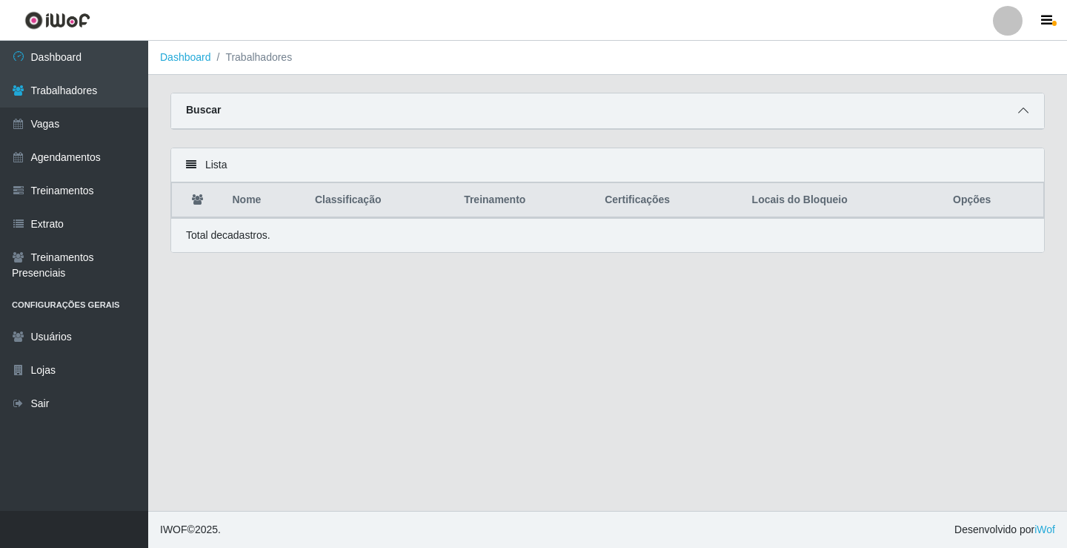
click at [1024, 116] on icon at bounding box center [1023, 110] width 10 height 10
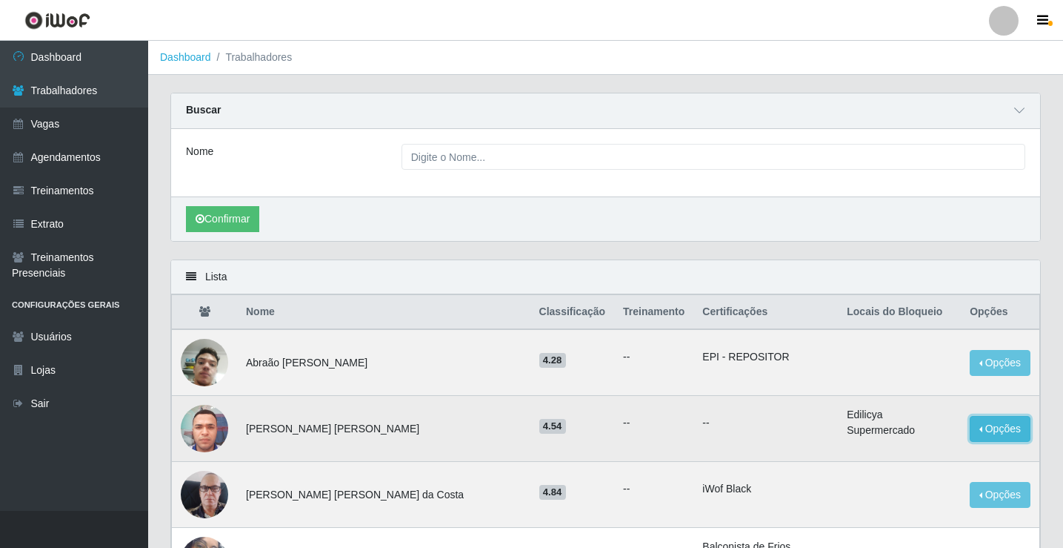
click at [1000, 435] on button "Opções" at bounding box center [1000, 429] width 61 height 26
click at [725, 425] on p "--" at bounding box center [765, 423] width 127 height 16
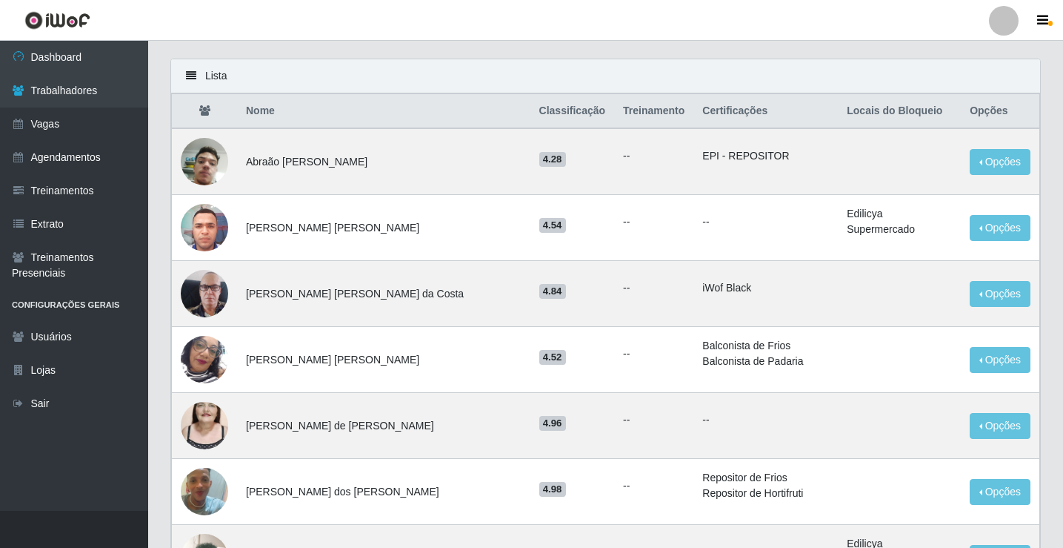
scroll to position [200, 0]
click at [43, 133] on link "Vagas" at bounding box center [74, 123] width 148 height 33
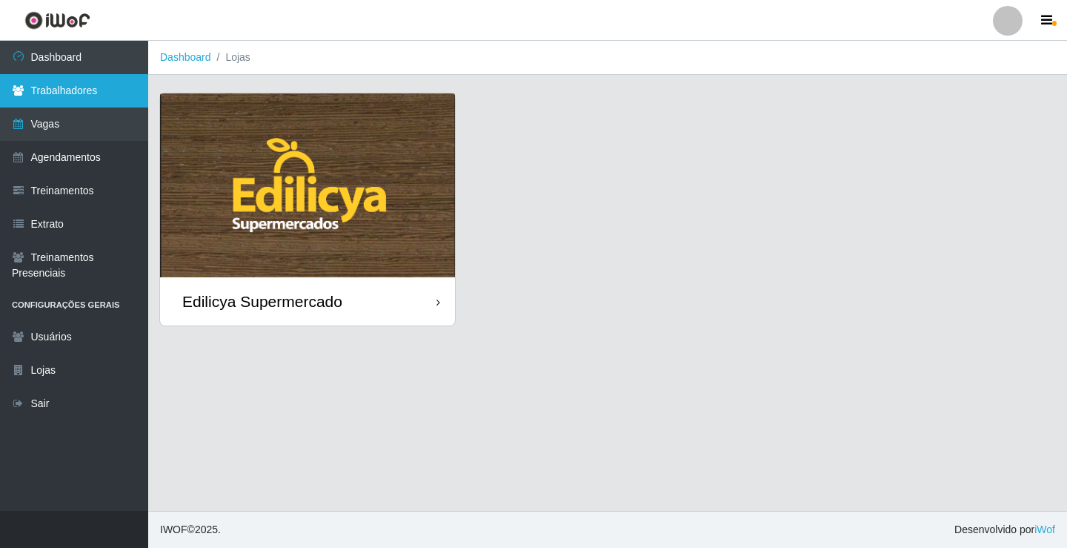
click at [92, 89] on link "Trabalhadores" at bounding box center [74, 90] width 148 height 33
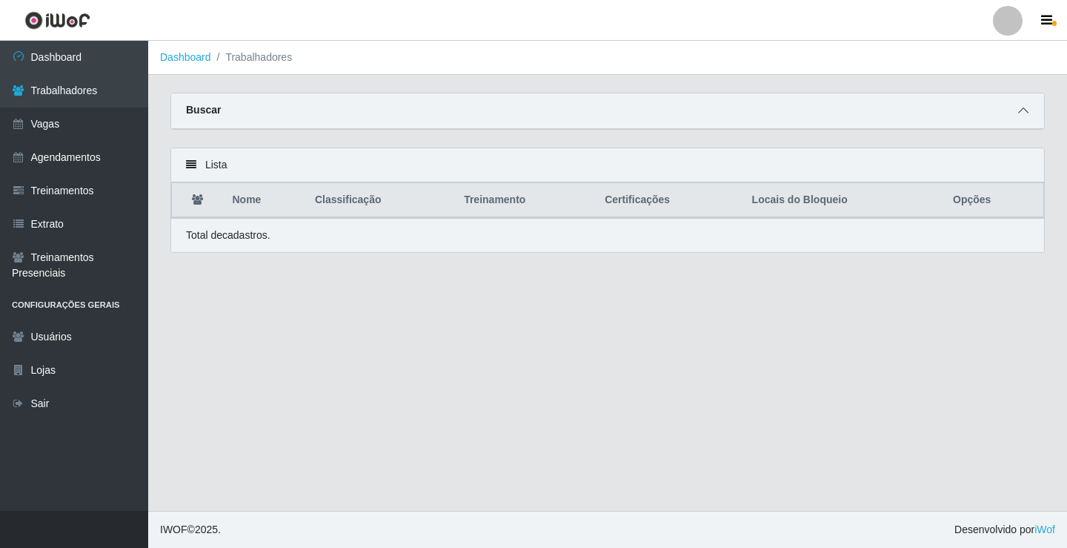
click at [1023, 114] on icon at bounding box center [1023, 110] width 10 height 10
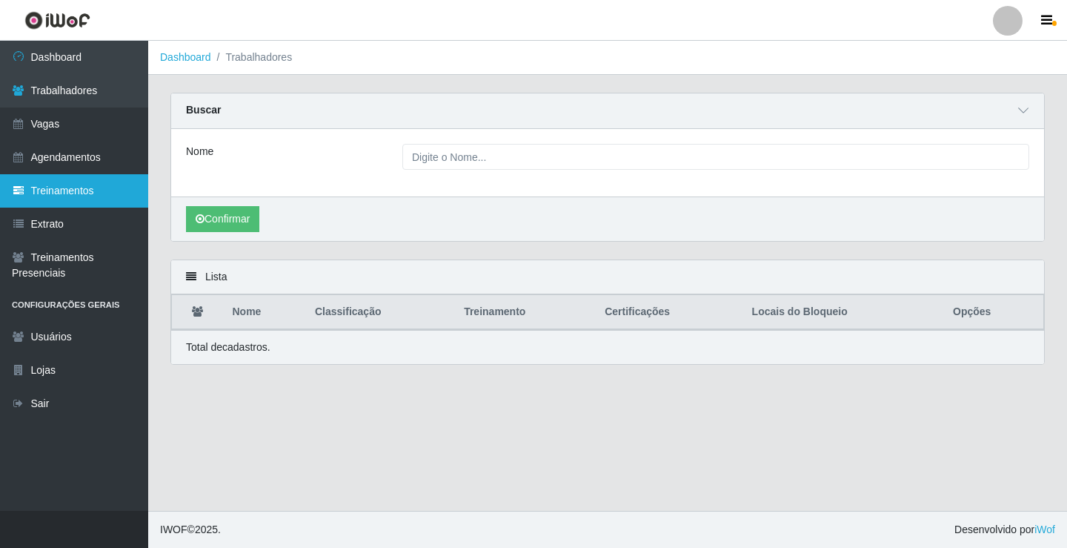
click at [16, 183] on link "Treinamentos" at bounding box center [74, 190] width 148 height 33
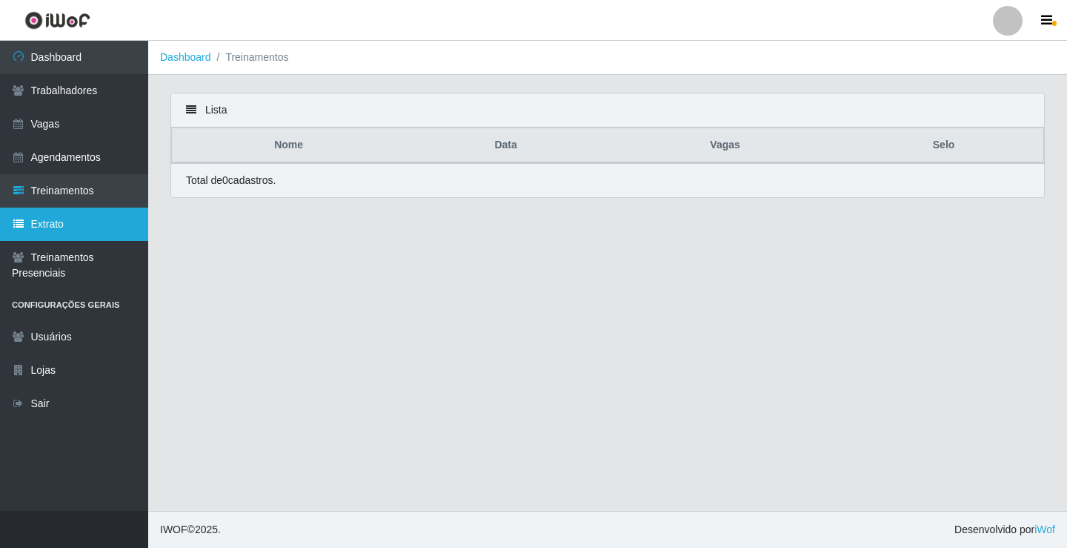
click at [39, 229] on link "Extrato" at bounding box center [74, 223] width 148 height 33
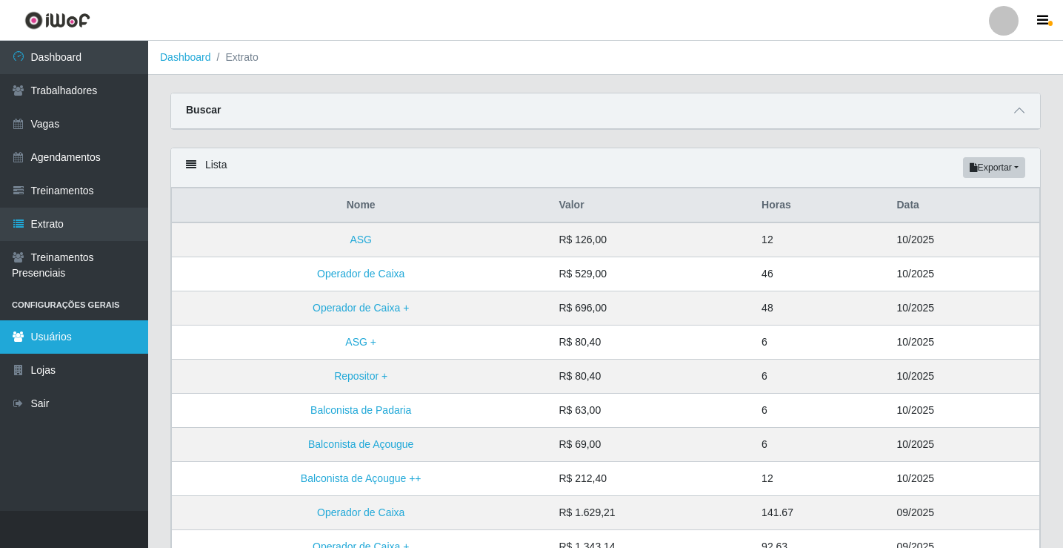
click at [60, 329] on link "Usuários" at bounding box center [74, 336] width 148 height 33
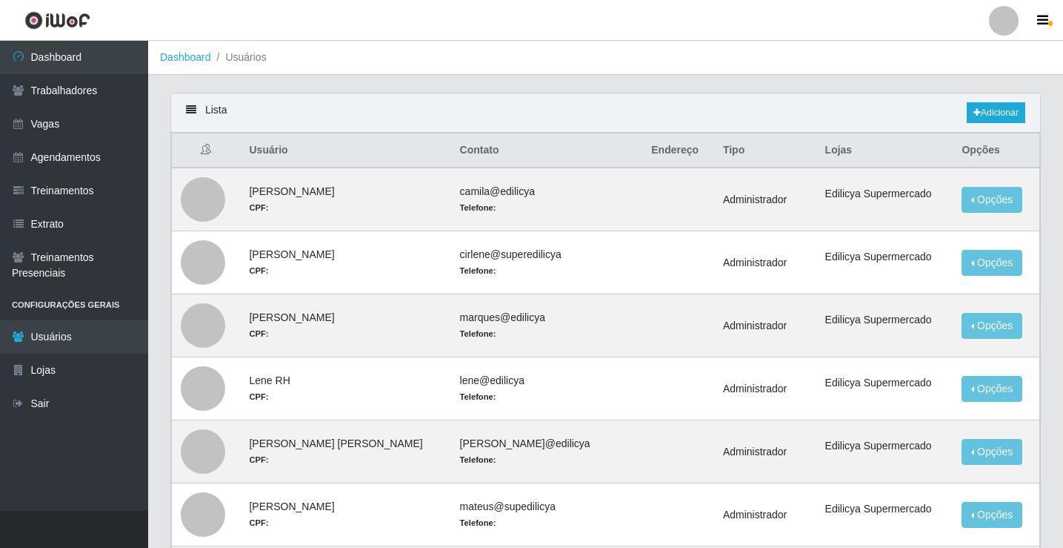
click at [38, 305] on li "Configurações Gerais" at bounding box center [74, 305] width 148 height 30
click at [68, 376] on link "Lojas" at bounding box center [74, 369] width 148 height 33
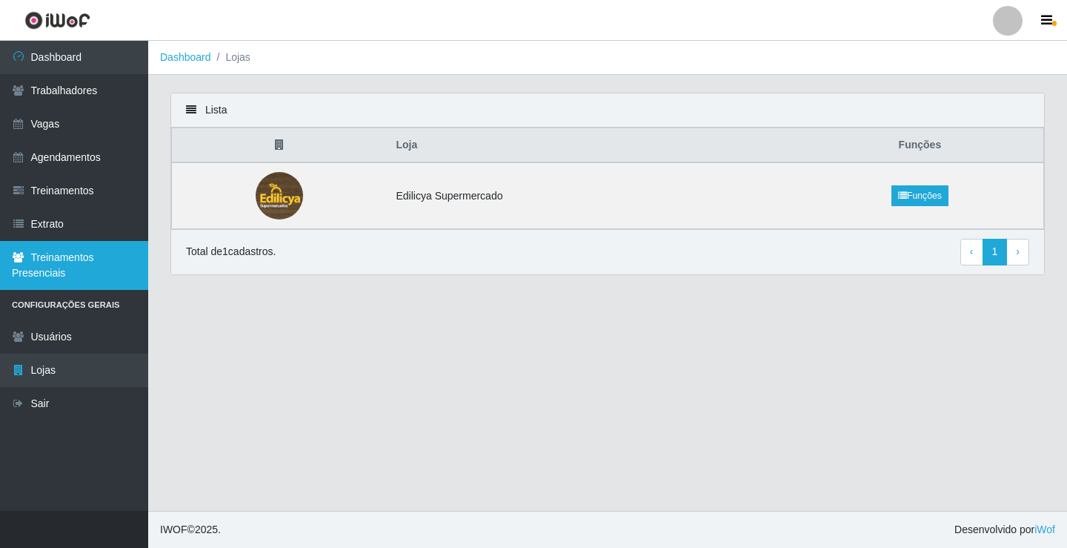
click at [80, 265] on link "Treinamentos Presenciais" at bounding box center [74, 265] width 148 height 49
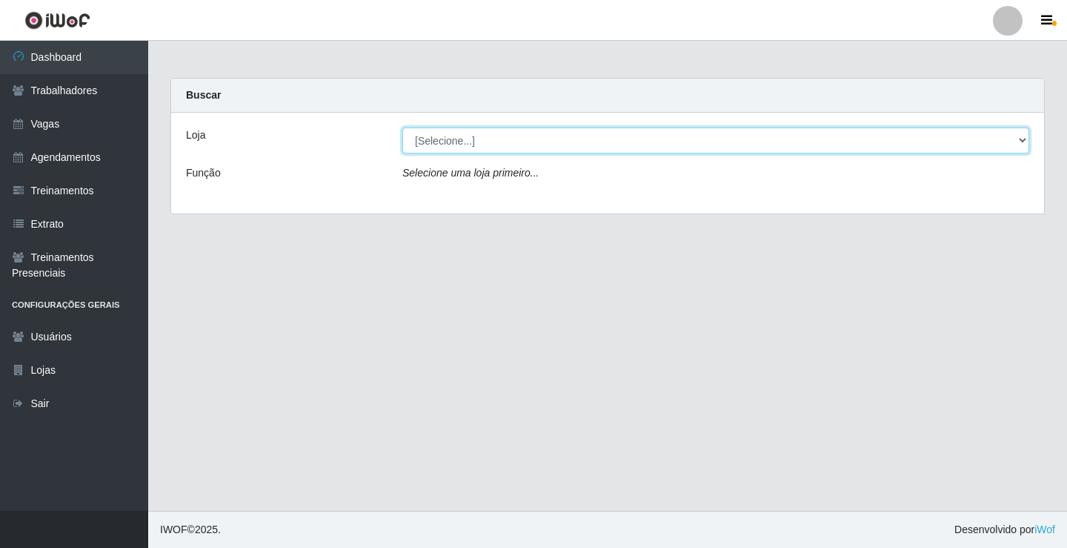
click at [480, 140] on select "[Selecione...] Edilicya Supermercado" at bounding box center [715, 140] width 627 height 26
select select "460"
click at [402, 127] on select "[Selecione...] Edilicya Supermercado" at bounding box center [715, 140] width 627 height 26
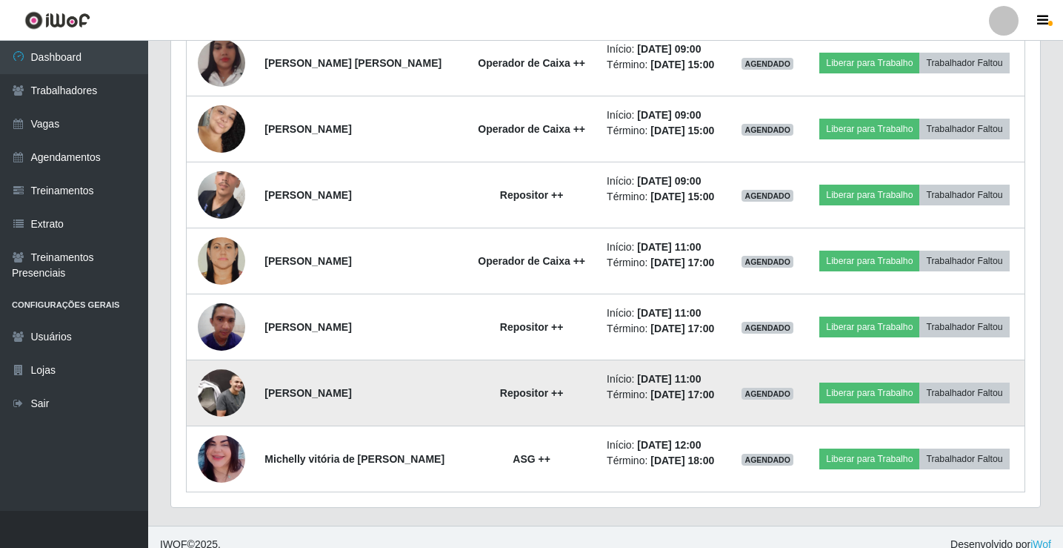
scroll to position [634, 0]
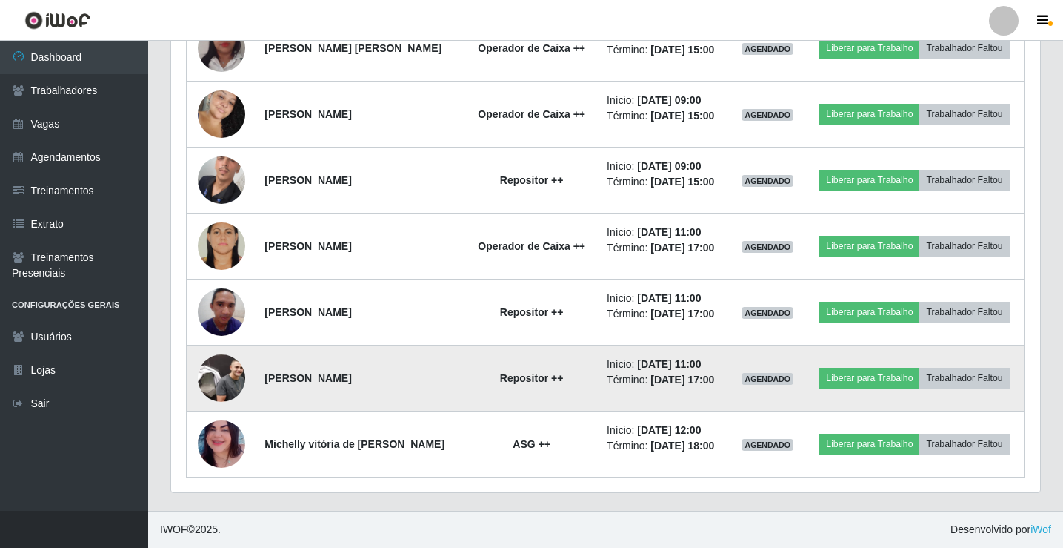
click at [216, 368] on img at bounding box center [221, 377] width 47 height 47
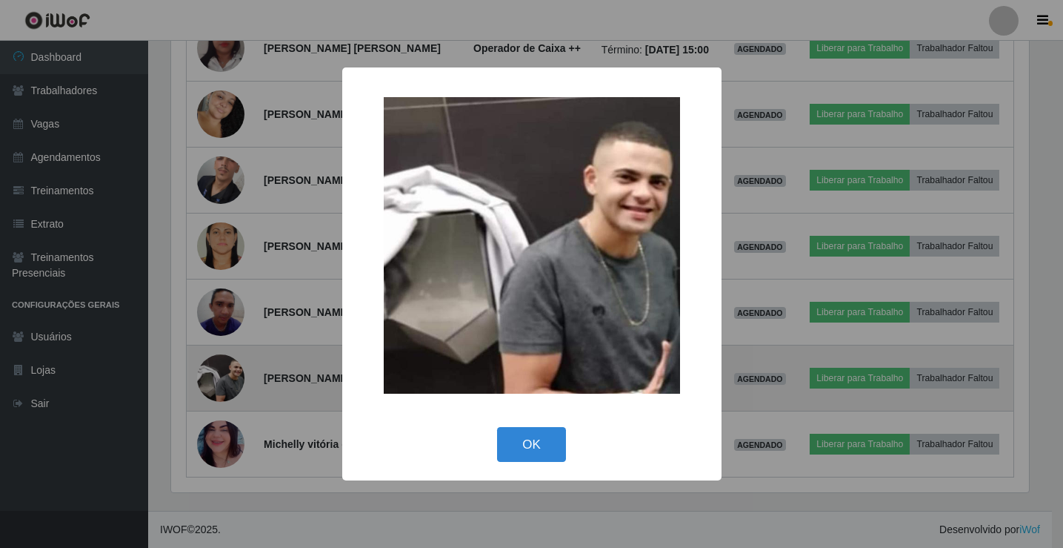
scroll to position [308, 862]
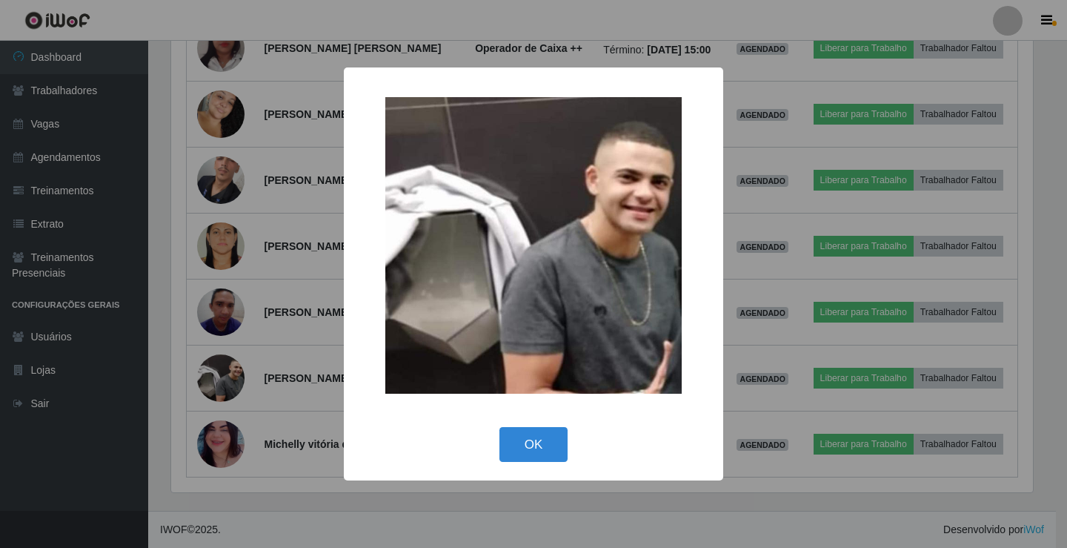
click at [351, 533] on div "× OK Cancel" at bounding box center [533, 274] width 1067 height 548
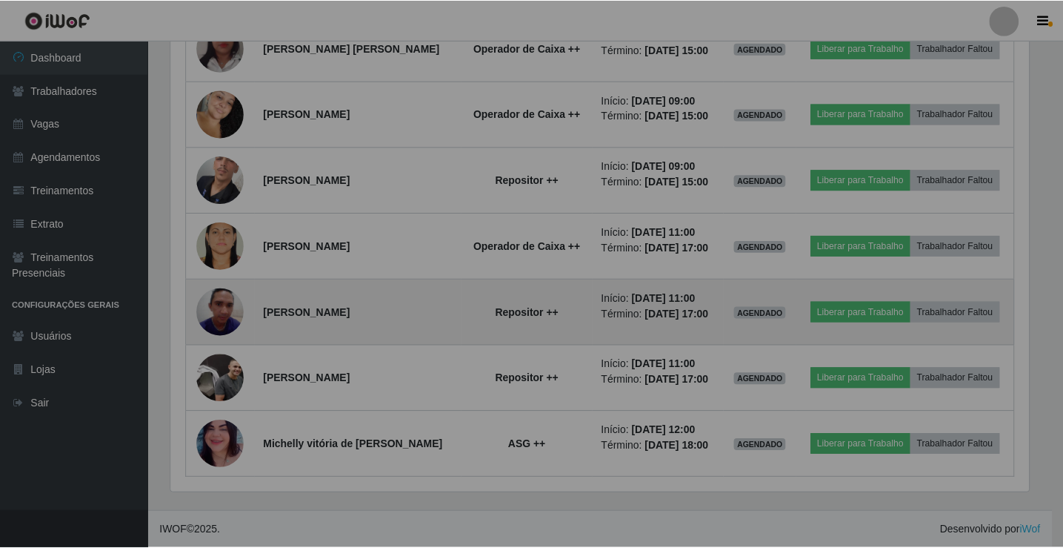
scroll to position [308, 869]
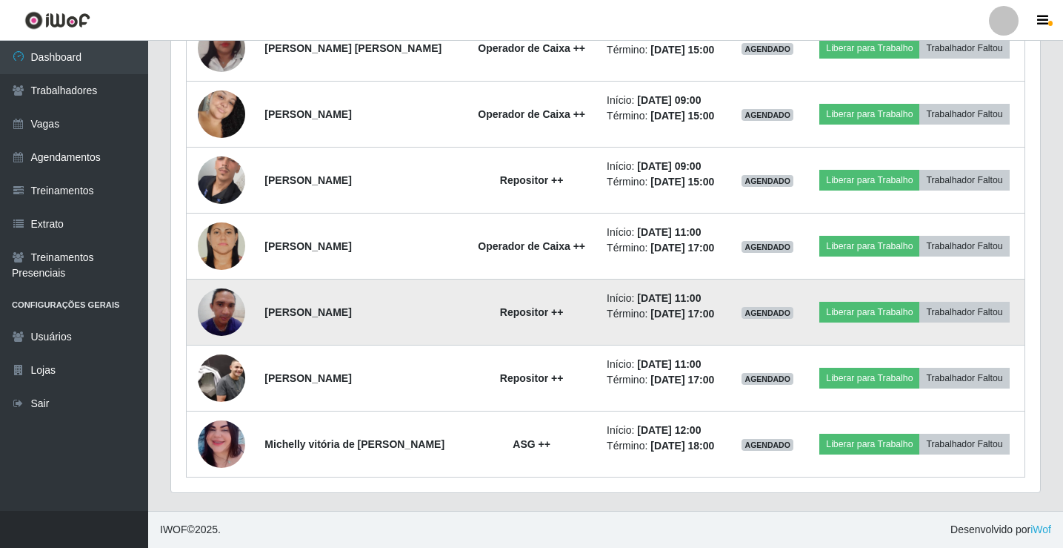
click at [214, 313] on img at bounding box center [221, 311] width 47 height 63
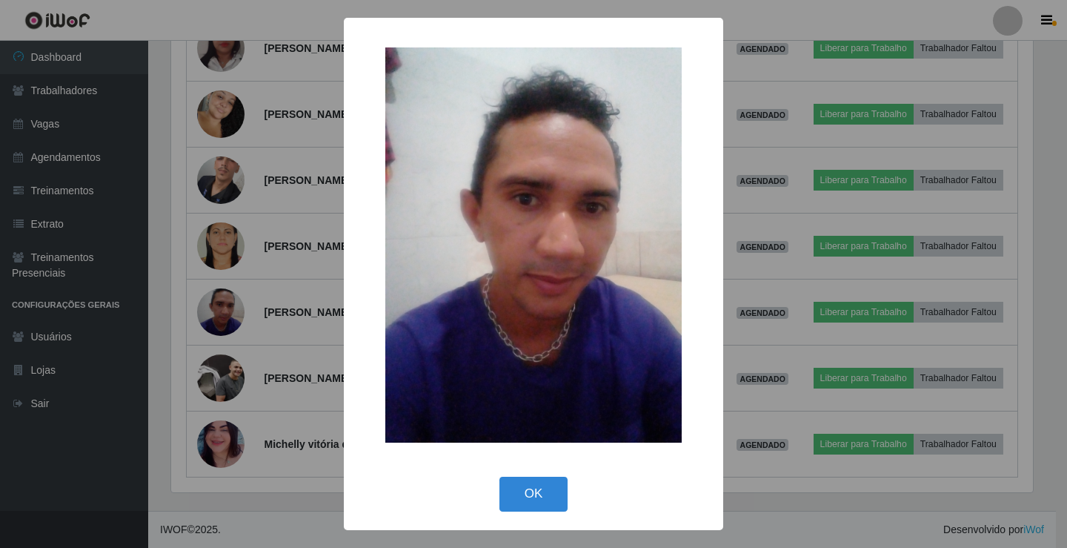
click at [316, 458] on div "× OK Cancel" at bounding box center [533, 274] width 1067 height 548
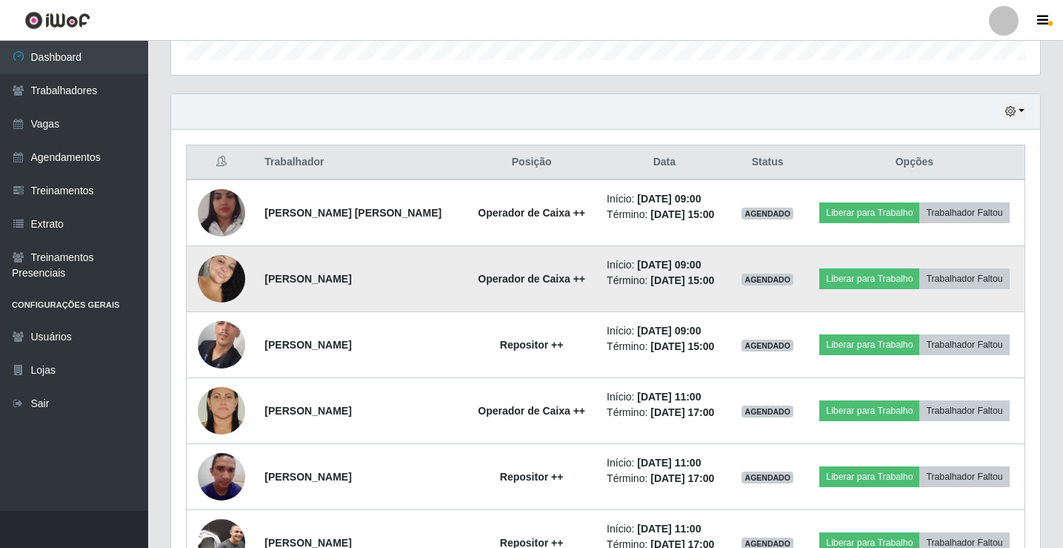
scroll to position [560, 0]
